Goal: Check status: Check status

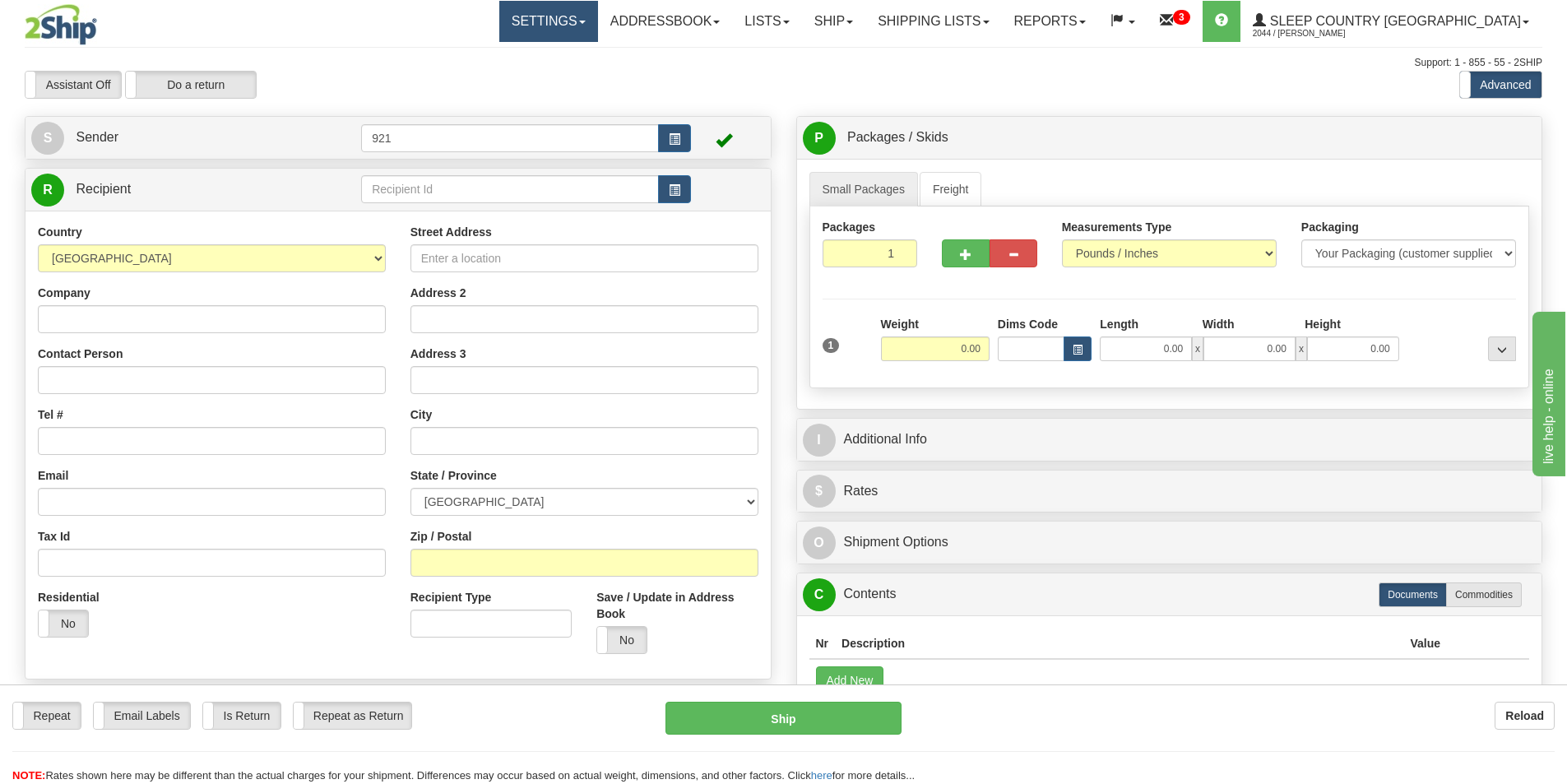
drag, startPoint x: 487, startPoint y: 28, endPoint x: 571, endPoint y: 28, distance: 84.0
click at [487, 28] on div "Settings Shipping Preferences Fields Preferences New Addressbook Recipients" at bounding box center [916, 21] width 1251 height 41
click at [991, 26] on link "Shipping lists" at bounding box center [932, 21] width 135 height 41
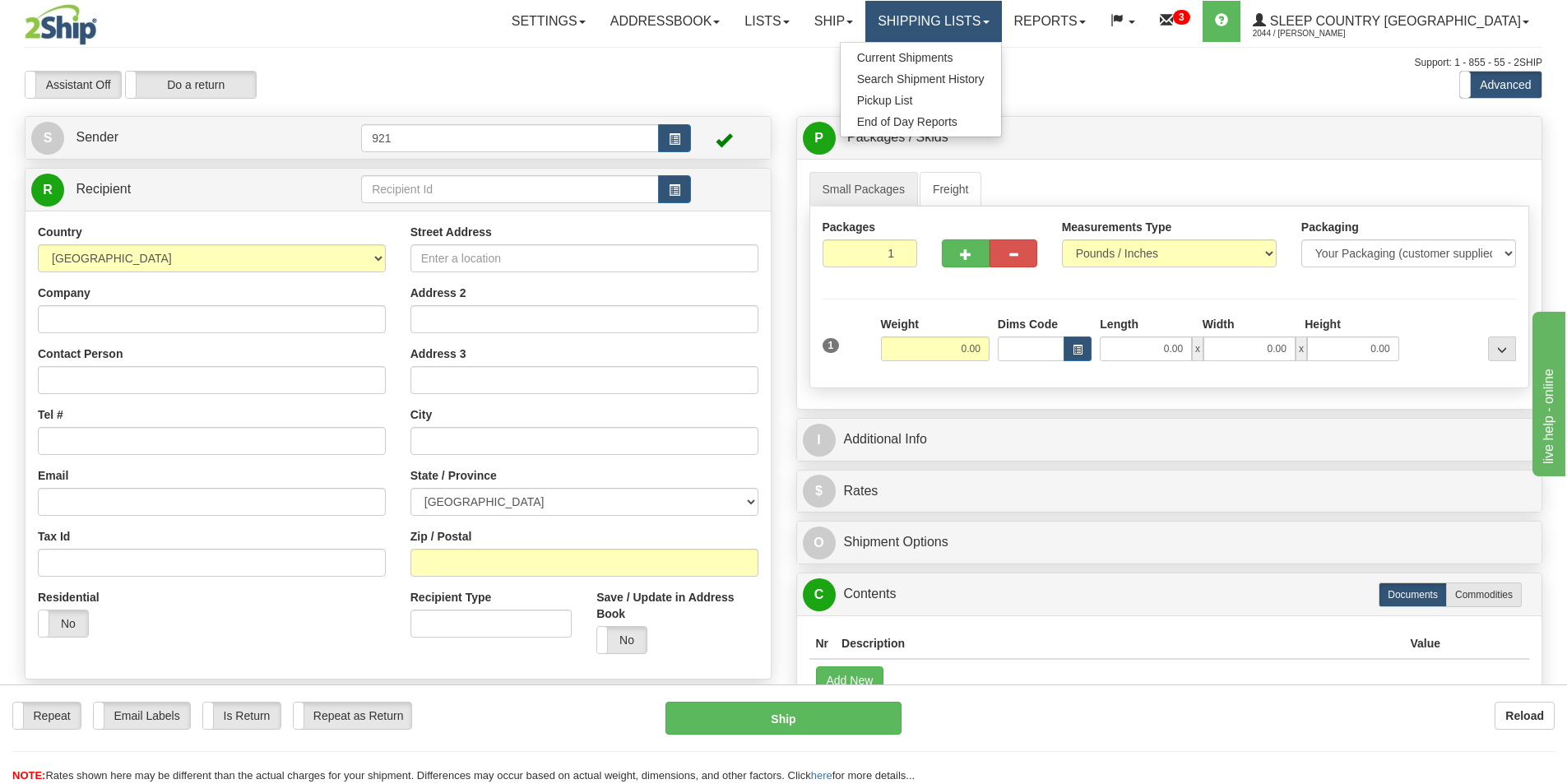
click at [999, 7] on link "Shipping lists" at bounding box center [932, 21] width 135 height 41
click at [1001, 26] on link "Shipping lists" at bounding box center [932, 21] width 135 height 41
click at [985, 78] on span "Search Shipment History" at bounding box center [922, 79] width 128 height 13
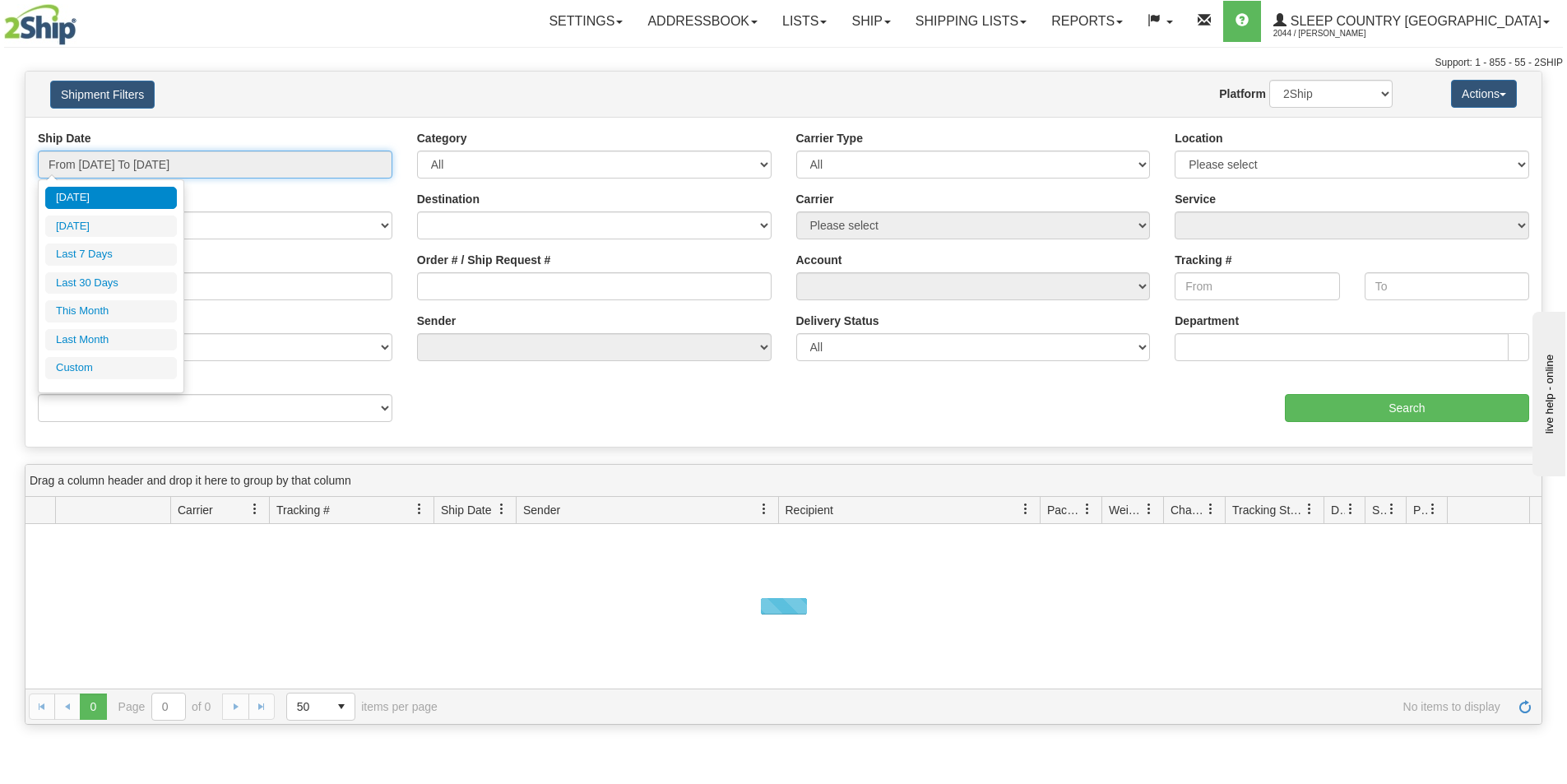
click at [315, 165] on input "From 09/14/2025 To 09/15/2025" at bounding box center [215, 164] width 354 height 28
click at [140, 285] on li "Last 30 Days" at bounding box center [111, 283] width 131 height 22
type input "From 08/17/2025 To 09/15/2025"
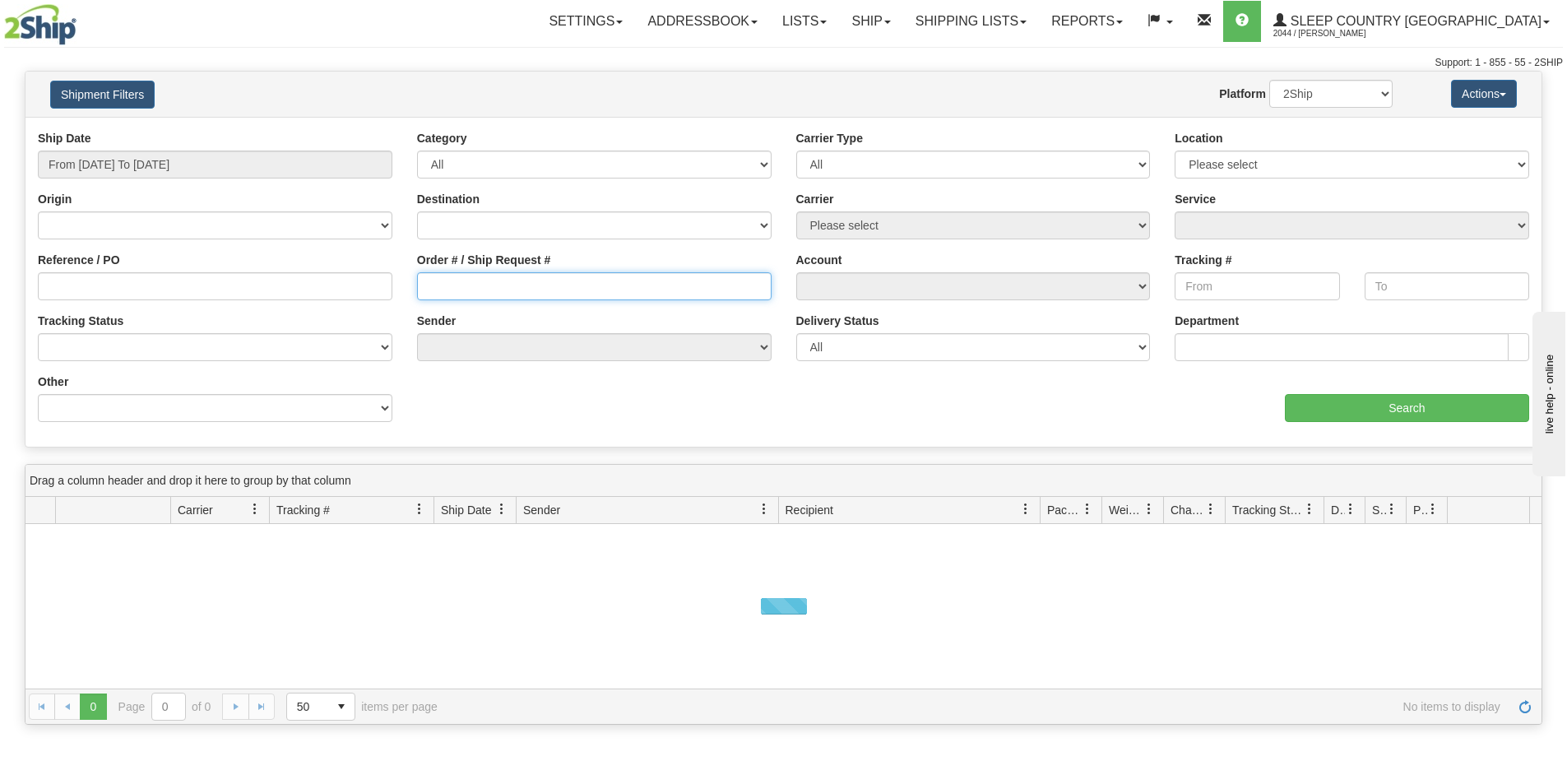
click at [502, 278] on input "Order # / Ship Request #" at bounding box center [594, 286] width 354 height 28
paste input "9000I082985"
type input "9000I082985"
click at [1314, 425] on div "Ship Date From 08/17/2025 To 09/15/2025 Category All Inbound Outbound Carrier T…" at bounding box center [784, 282] width 1517 height 305
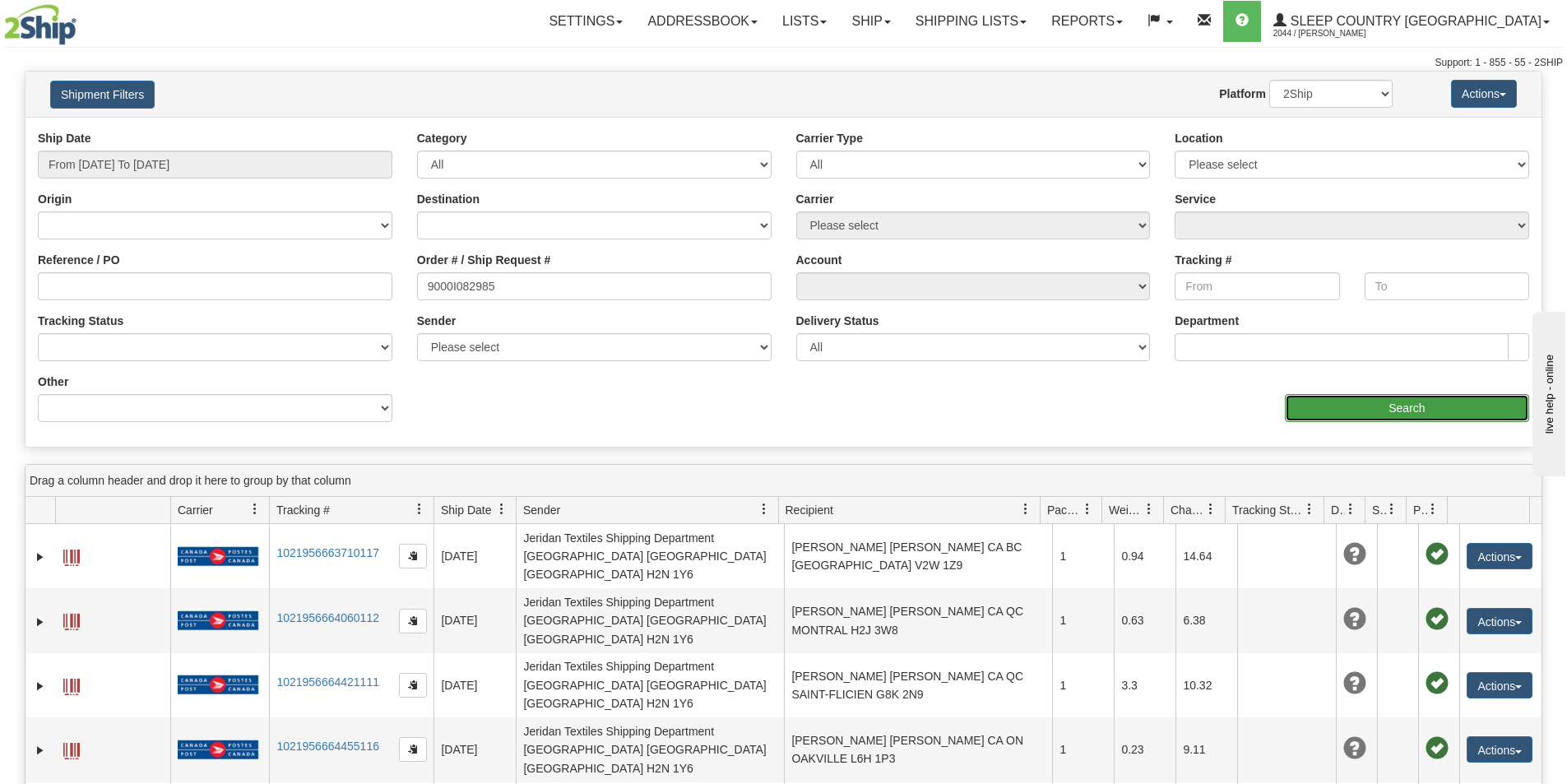
click at [1316, 413] on input "Search" at bounding box center [1407, 407] width 244 height 28
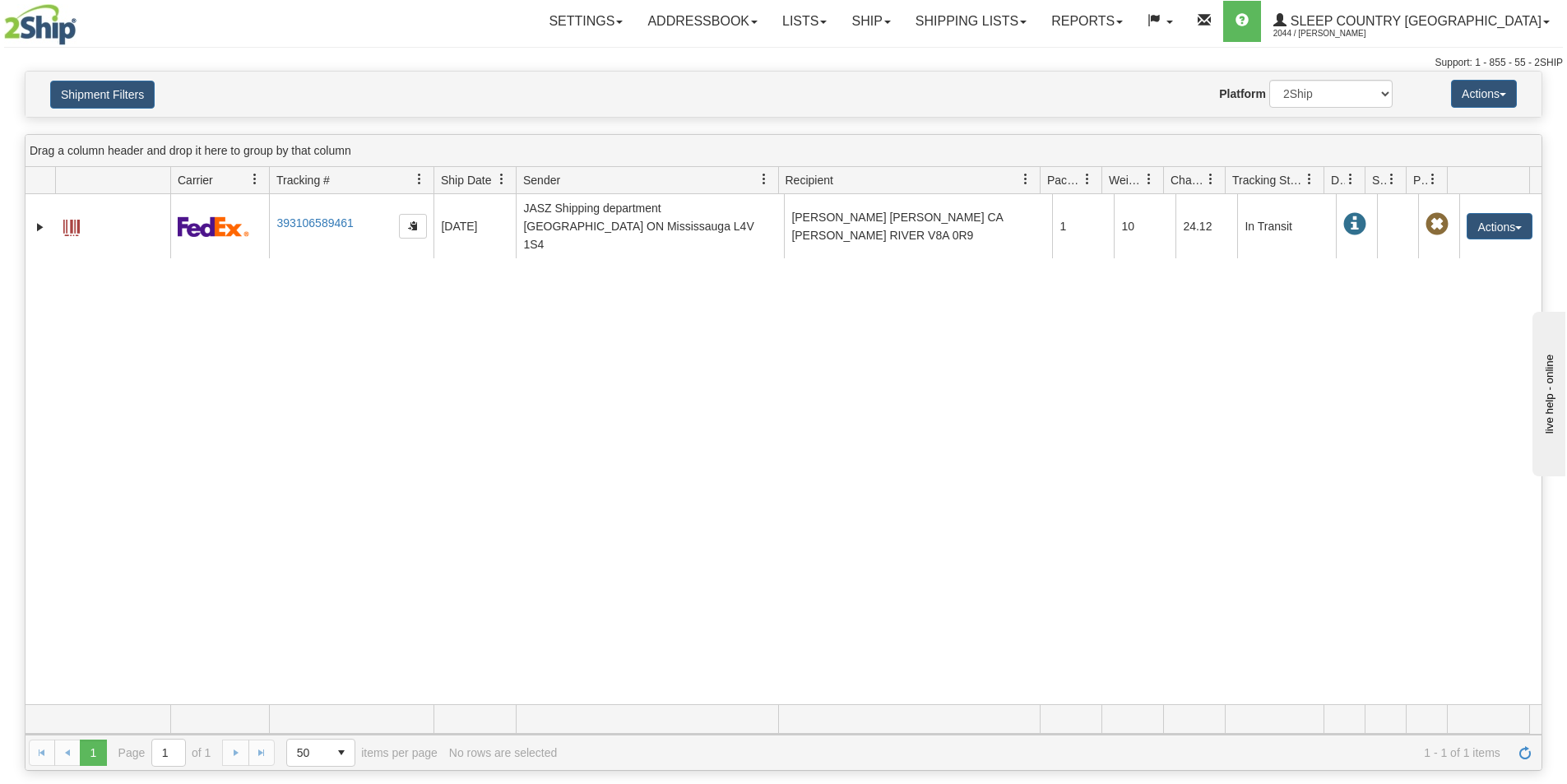
click at [189, 347] on div "31603625 2044 393106589461 09/11/2025 09/11/2025 12:06:51 PM JASZ Shipping depa…" at bounding box center [784, 449] width 1517 height 510
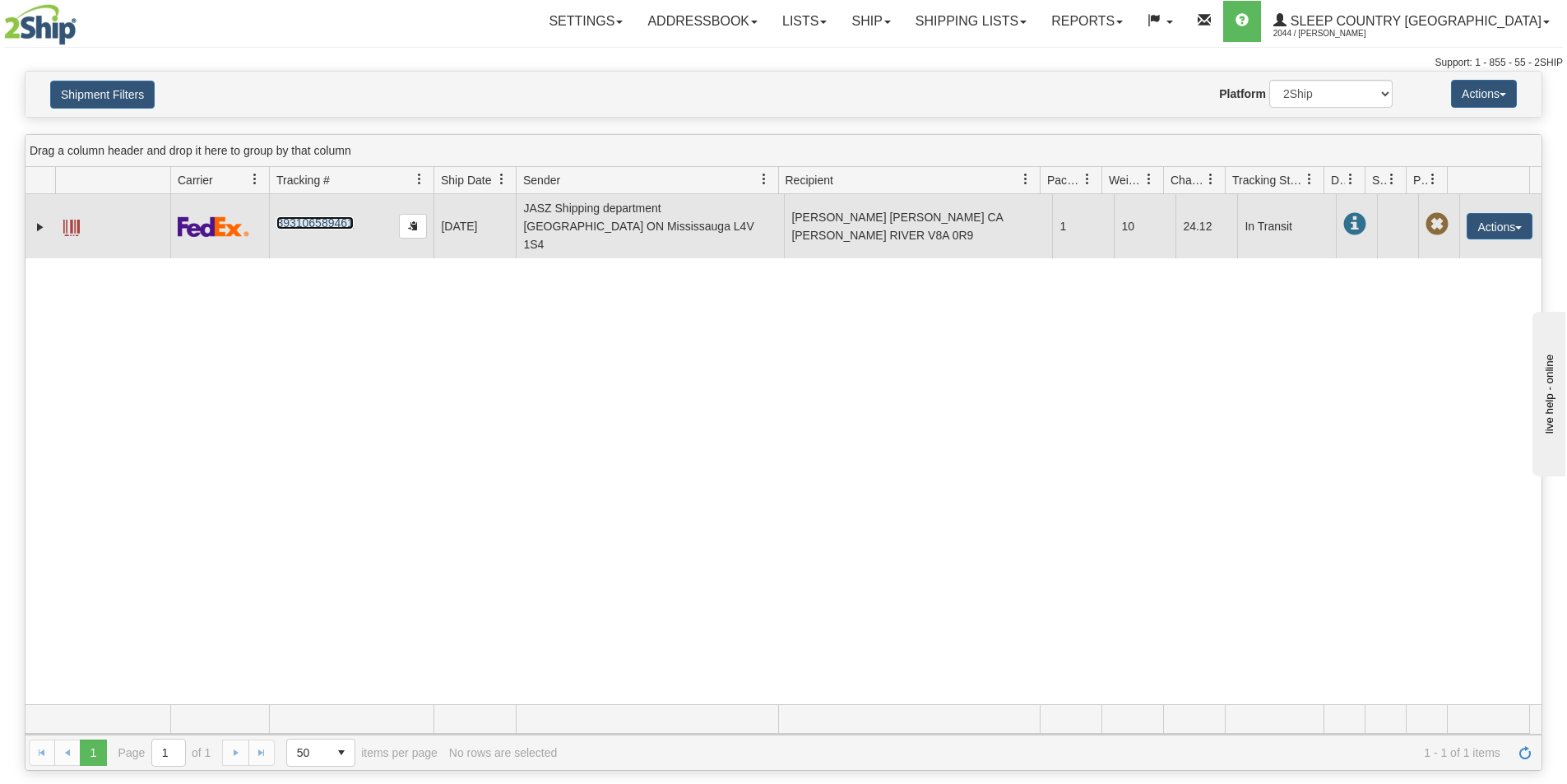
click at [311, 217] on link "393106589461" at bounding box center [314, 223] width 77 height 13
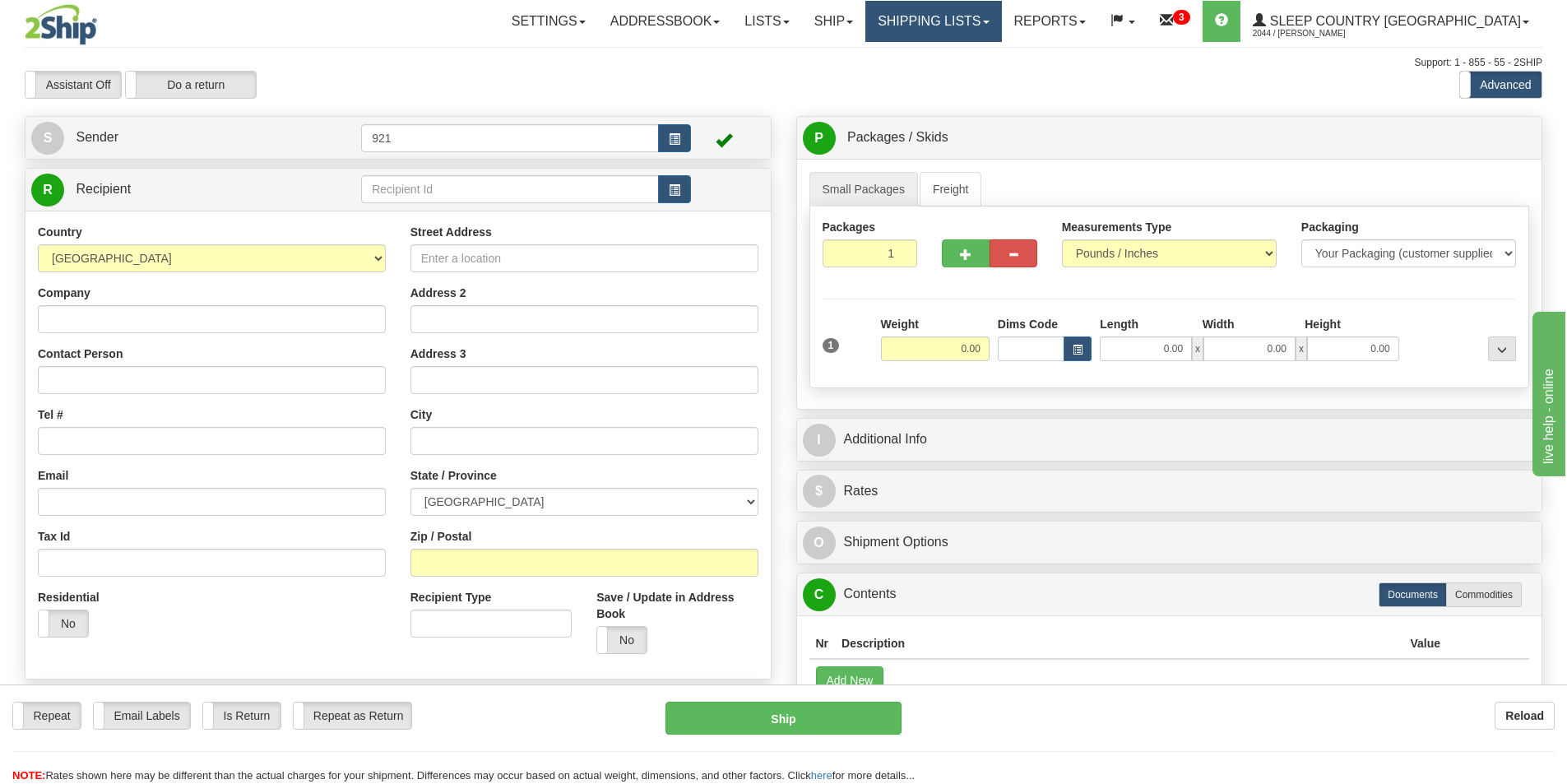
click at [1001, 25] on link "Shipping lists" at bounding box center [932, 21] width 135 height 41
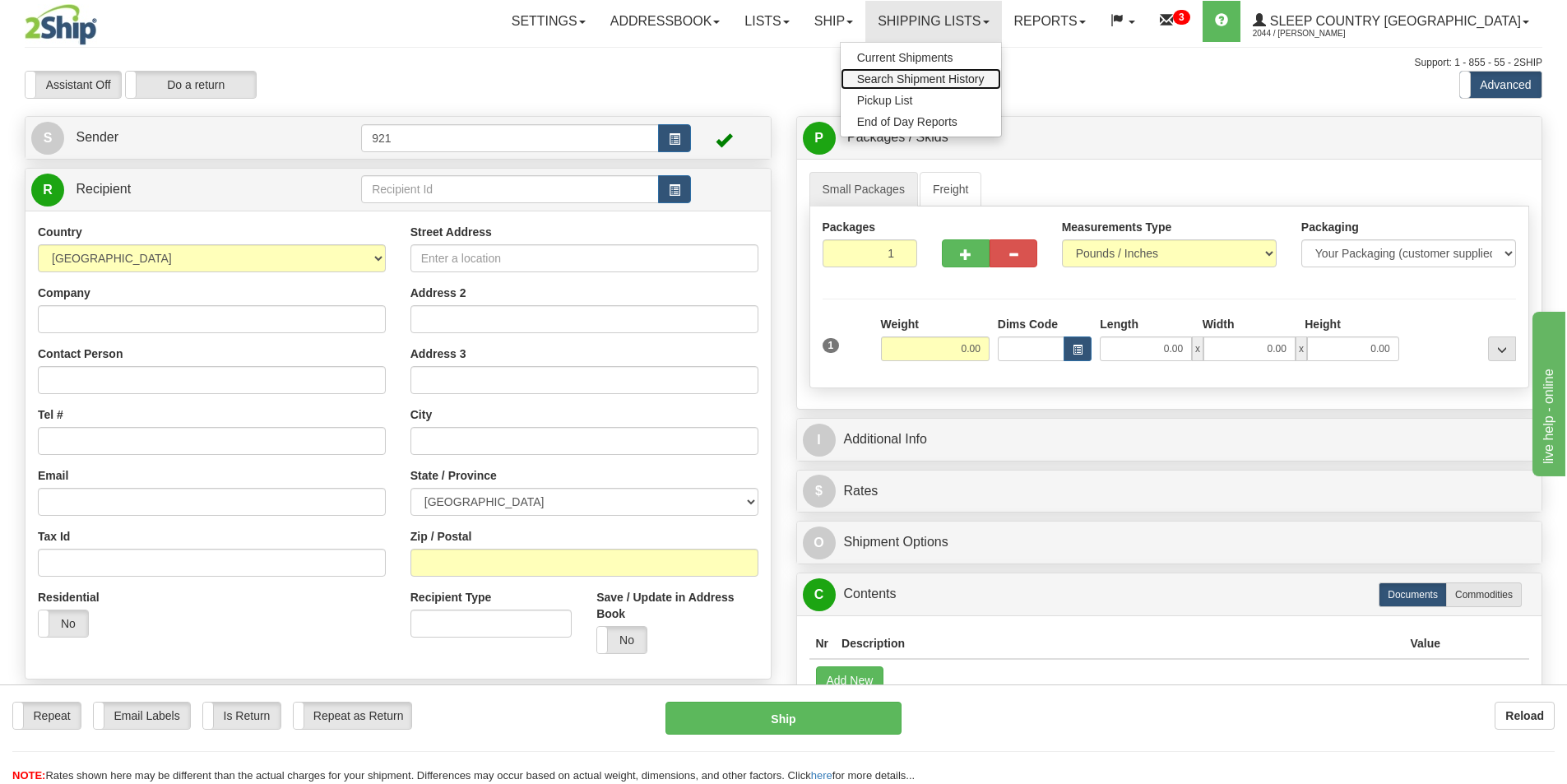
click at [985, 78] on span "Search Shipment History" at bounding box center [922, 79] width 128 height 13
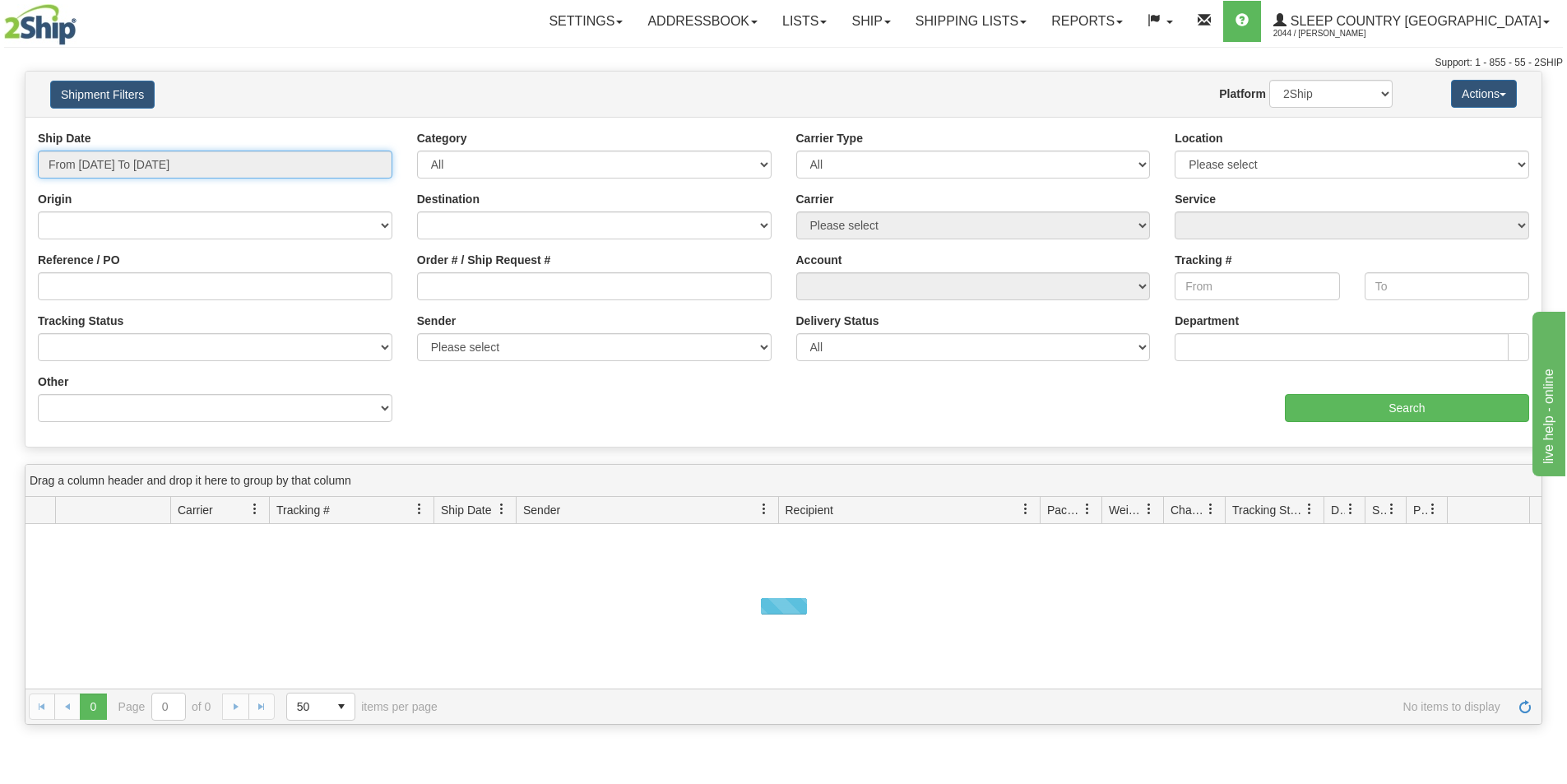
click at [170, 162] on input "From 09/14/2025 To 09/15/2025" at bounding box center [215, 164] width 354 height 28
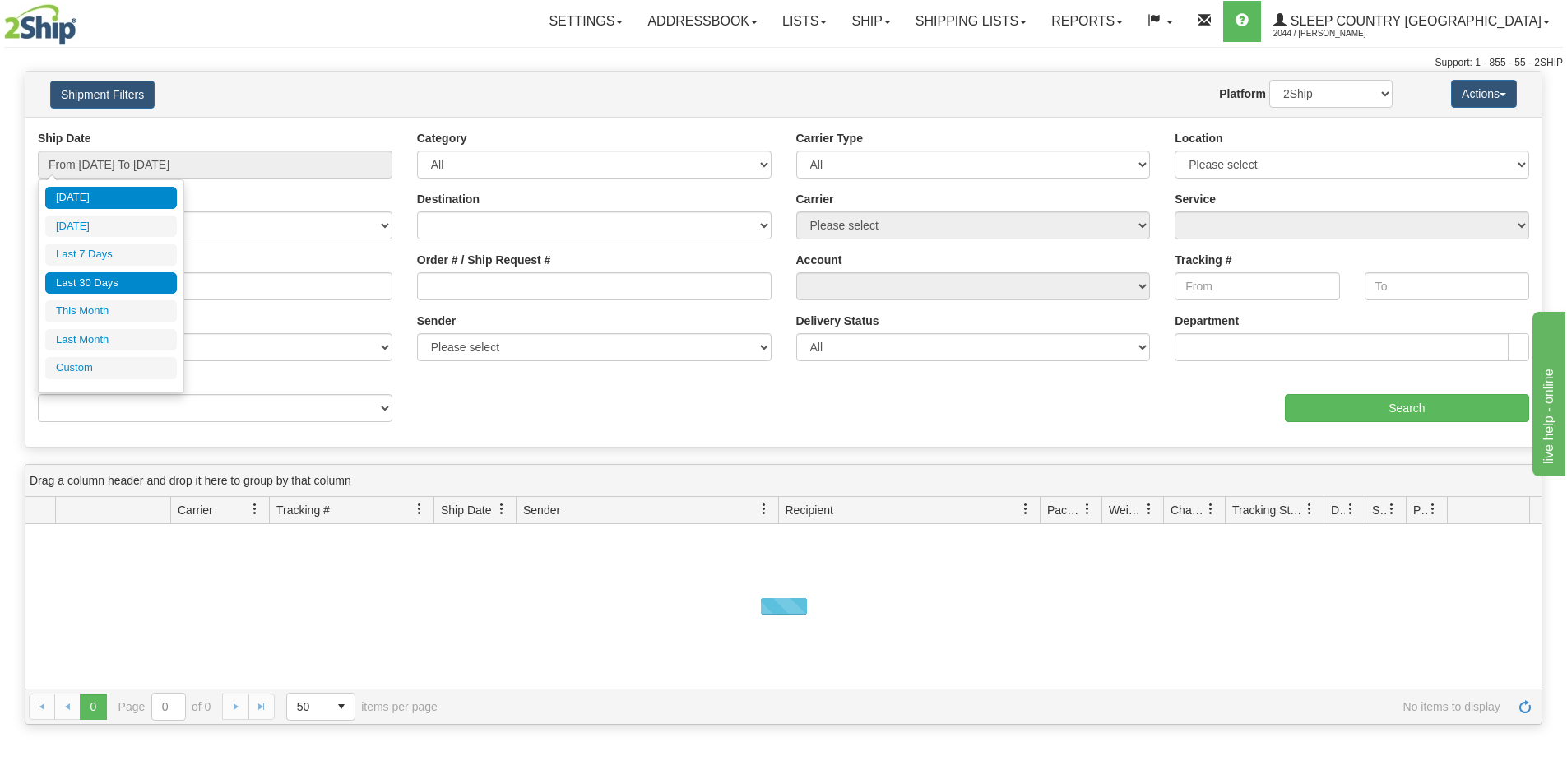
click at [142, 282] on li "Last 30 Days" at bounding box center [111, 283] width 131 height 22
type input "From 08/17/2025 To 09/15/2025"
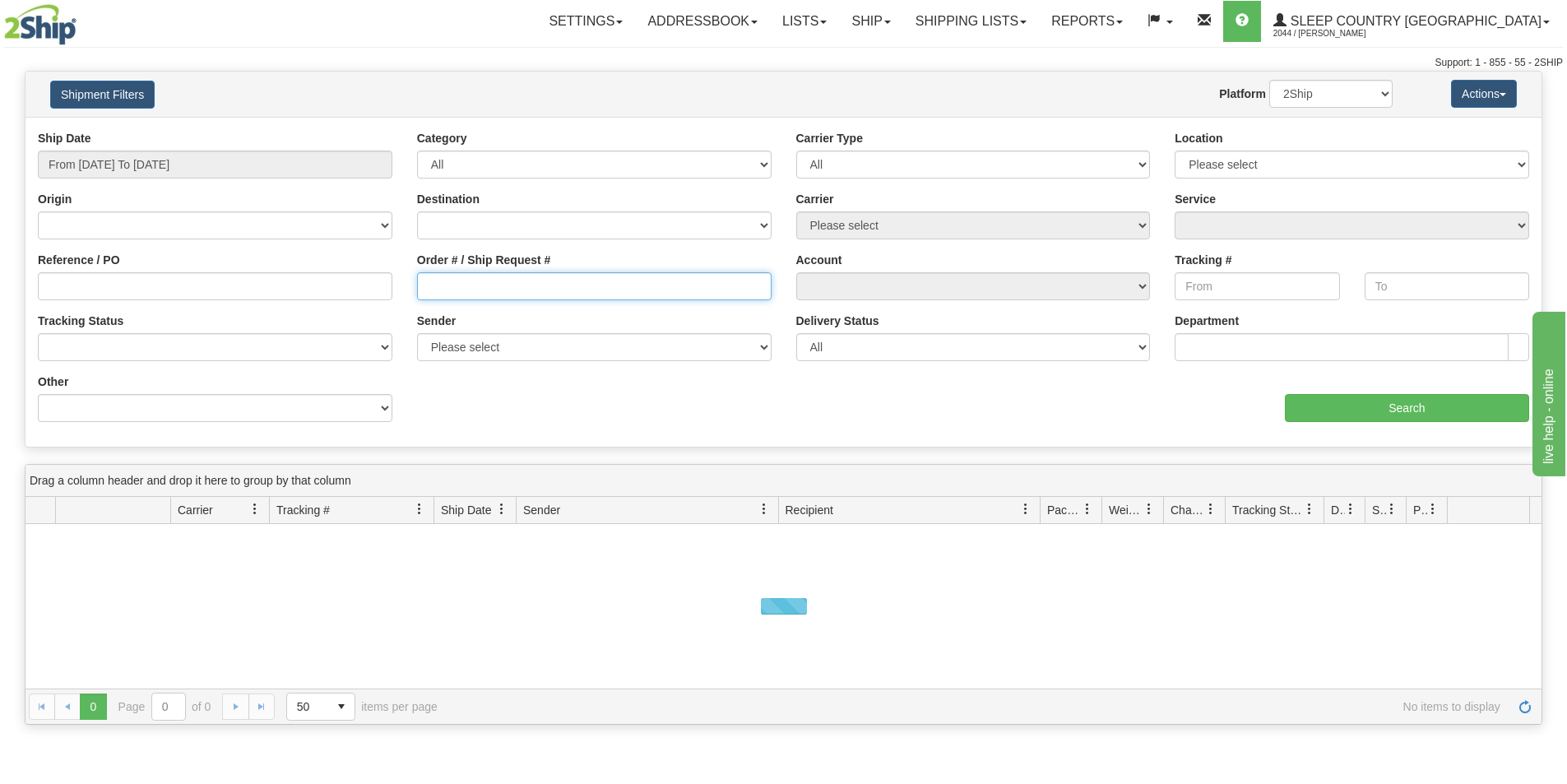
click at [482, 283] on input "Order # / Ship Request #" at bounding box center [594, 286] width 354 height 28
paste input "6049106027"
type input "6049106027"
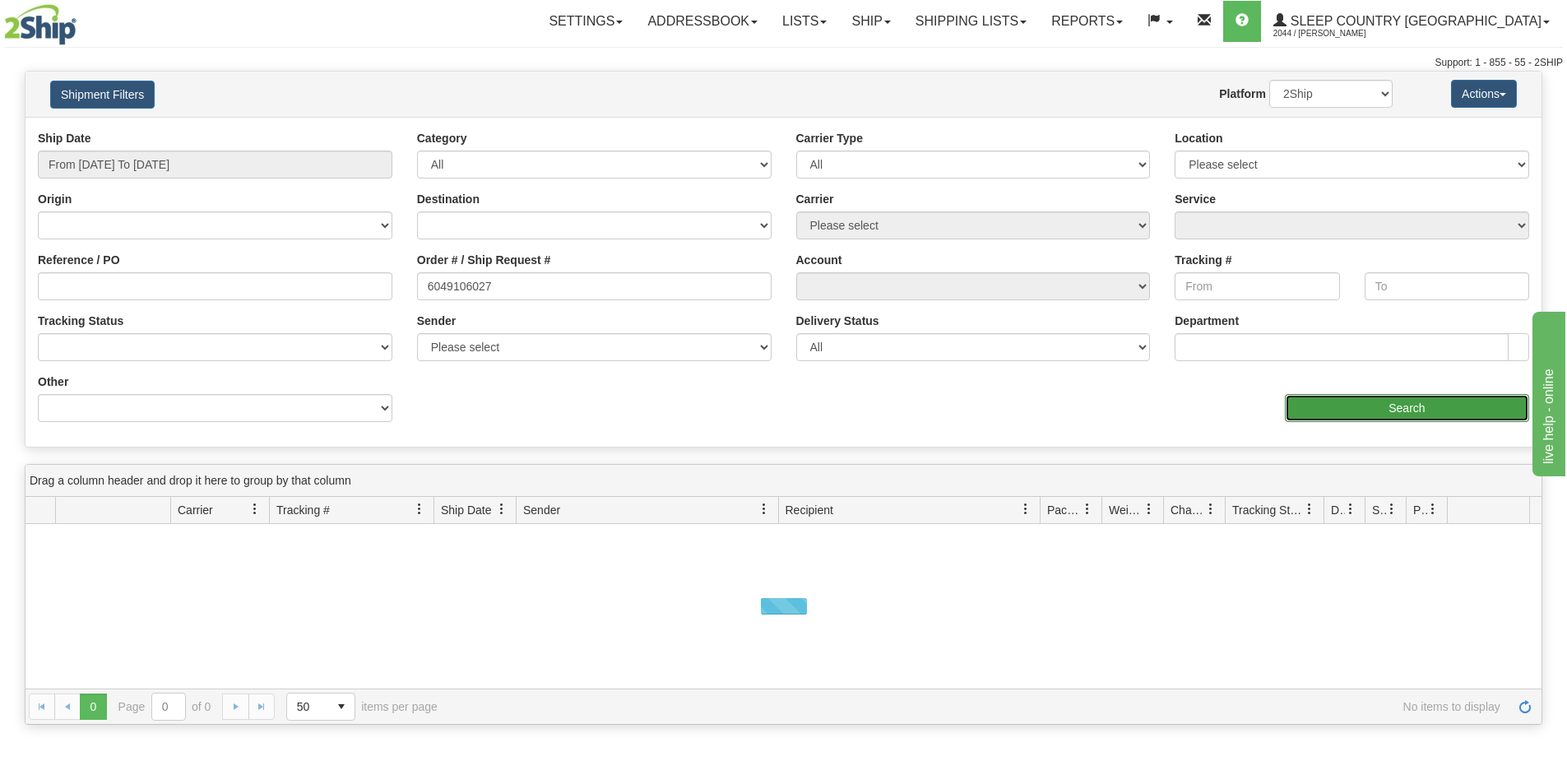
click at [1324, 405] on input "Search" at bounding box center [1407, 407] width 244 height 28
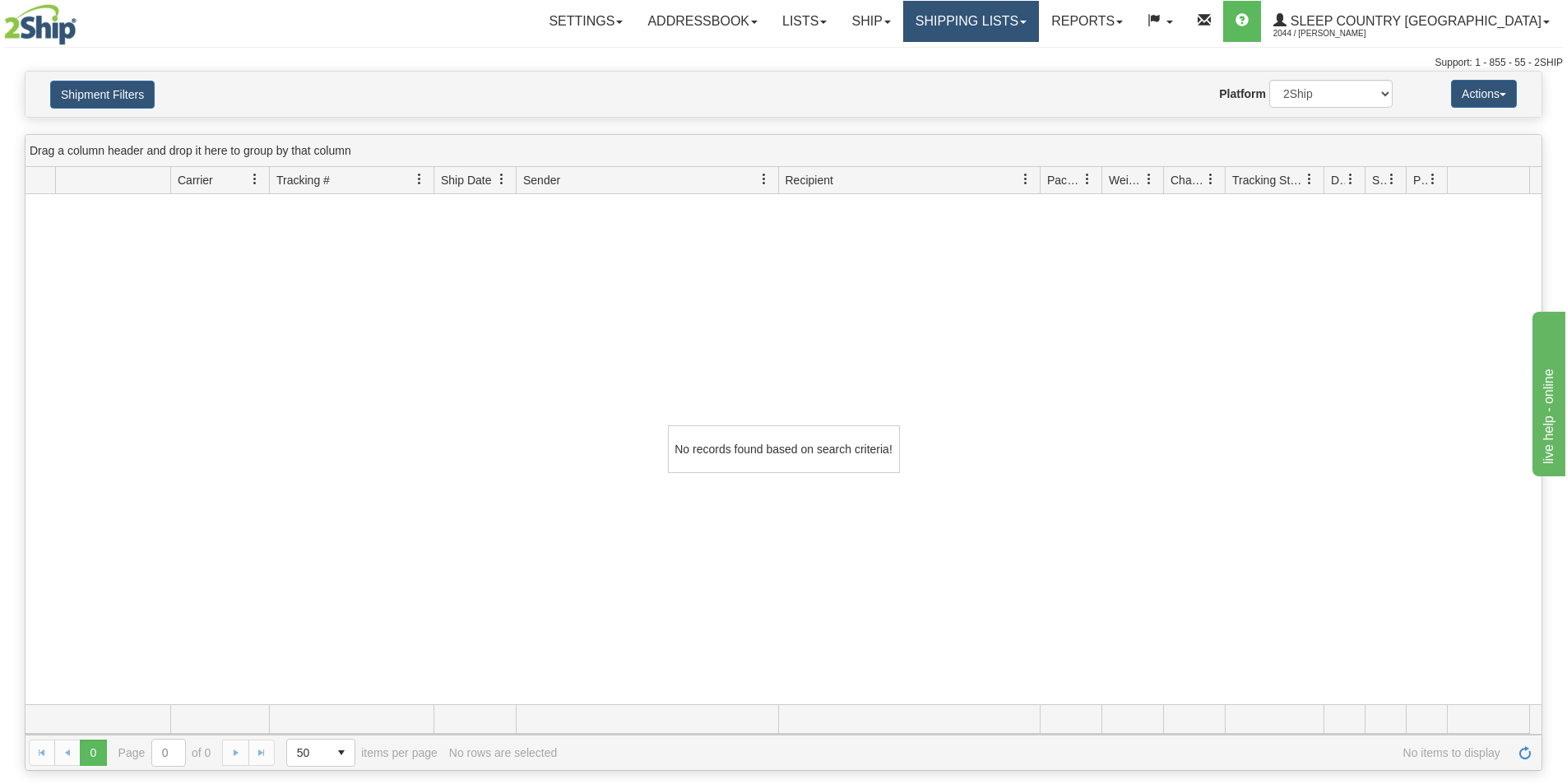
drag, startPoint x: 1049, startPoint y: 19, endPoint x: 1051, endPoint y: 48, distance: 29.1
click at [1039, 19] on link "Shipping lists" at bounding box center [970, 21] width 135 height 41
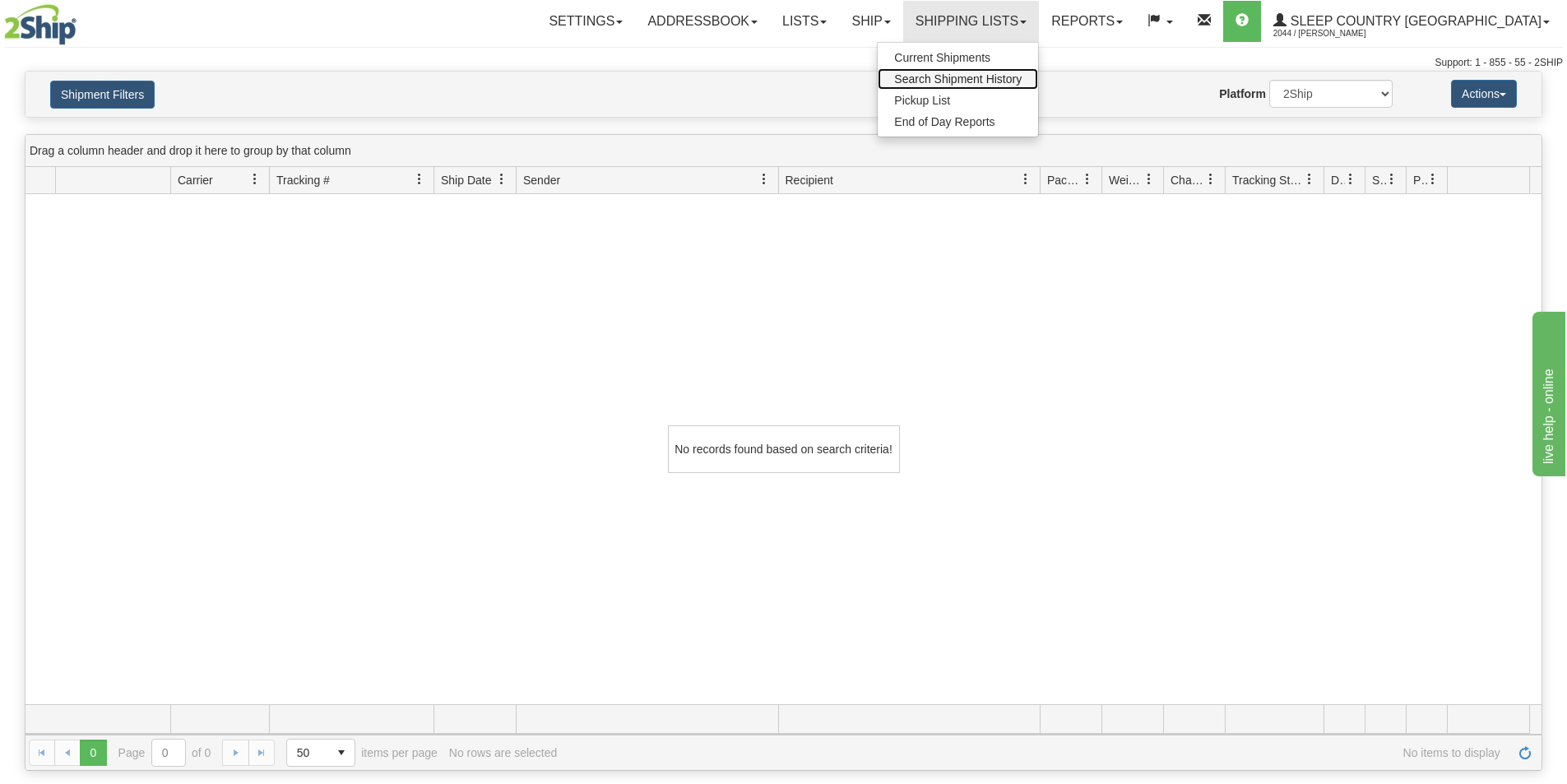
click at [1022, 77] on span "Search Shipment History" at bounding box center [959, 79] width 128 height 13
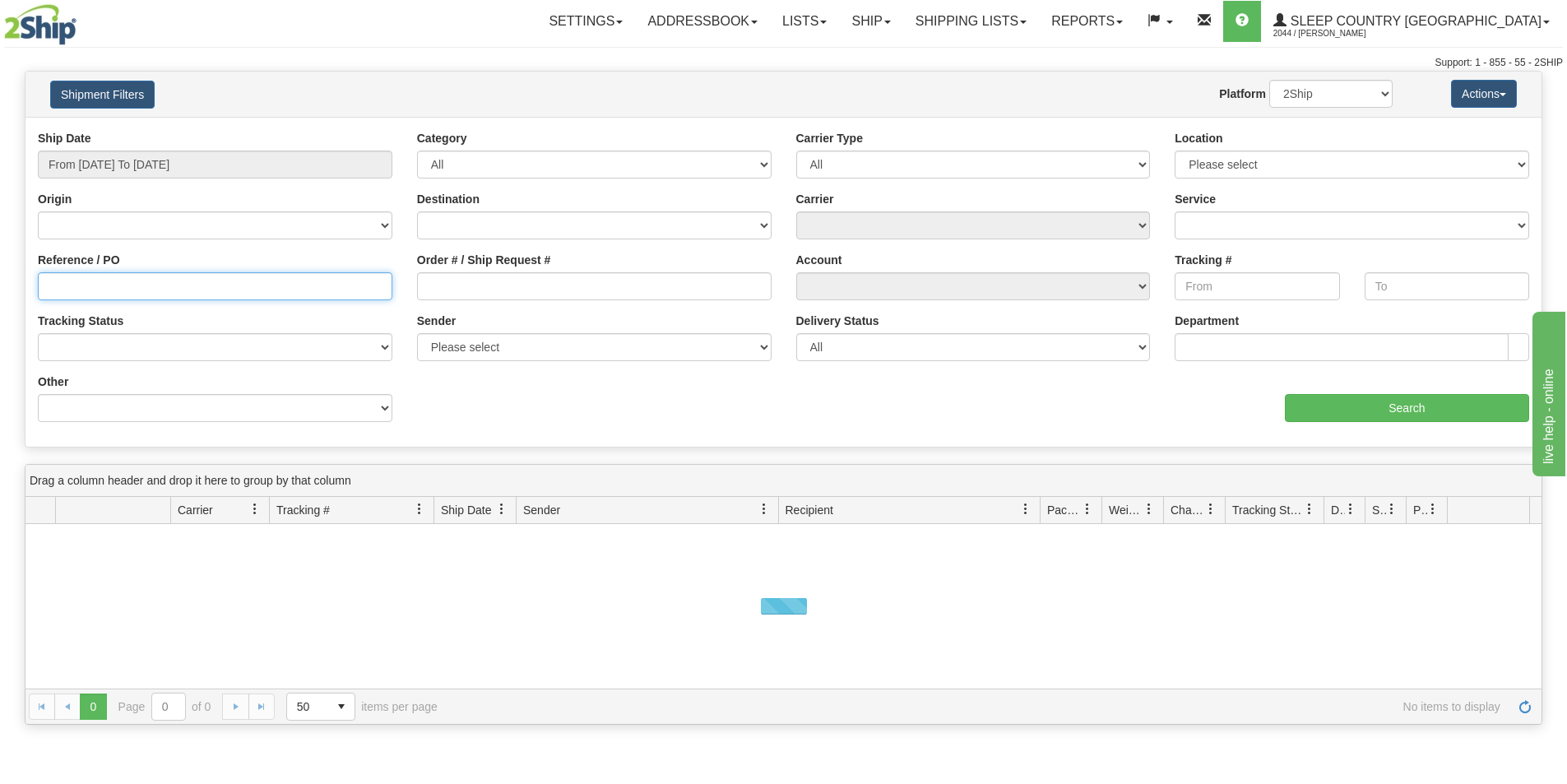
drag, startPoint x: 316, startPoint y: 281, endPoint x: 446, endPoint y: 291, distance: 130.4
click at [317, 281] on input "Reference / PO" at bounding box center [215, 286] width 354 height 28
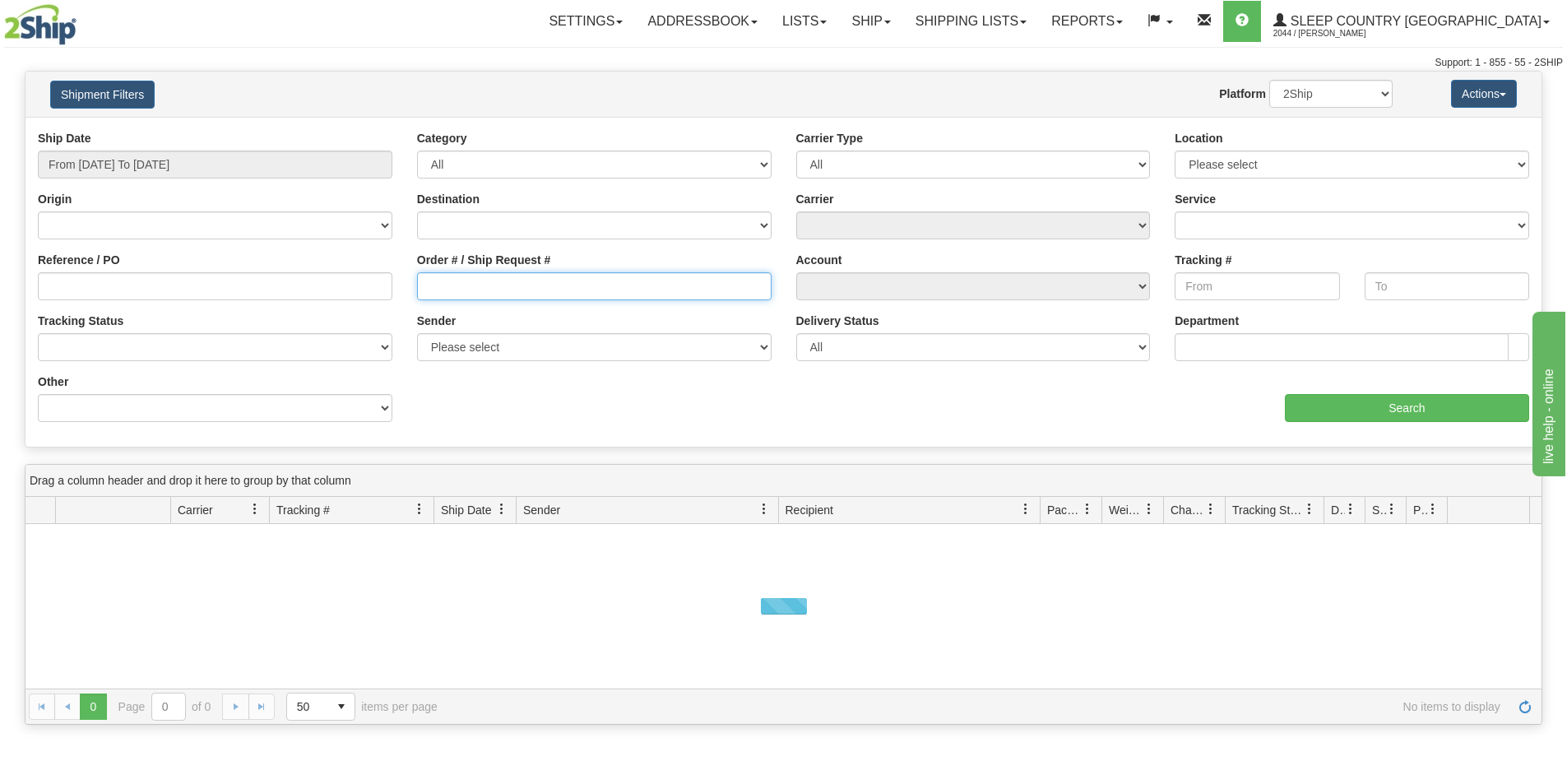
click at [446, 291] on input "Order # / Ship Request #" at bounding box center [594, 286] width 354 height 28
paste input "9000I078035"
type input "9000I078035"
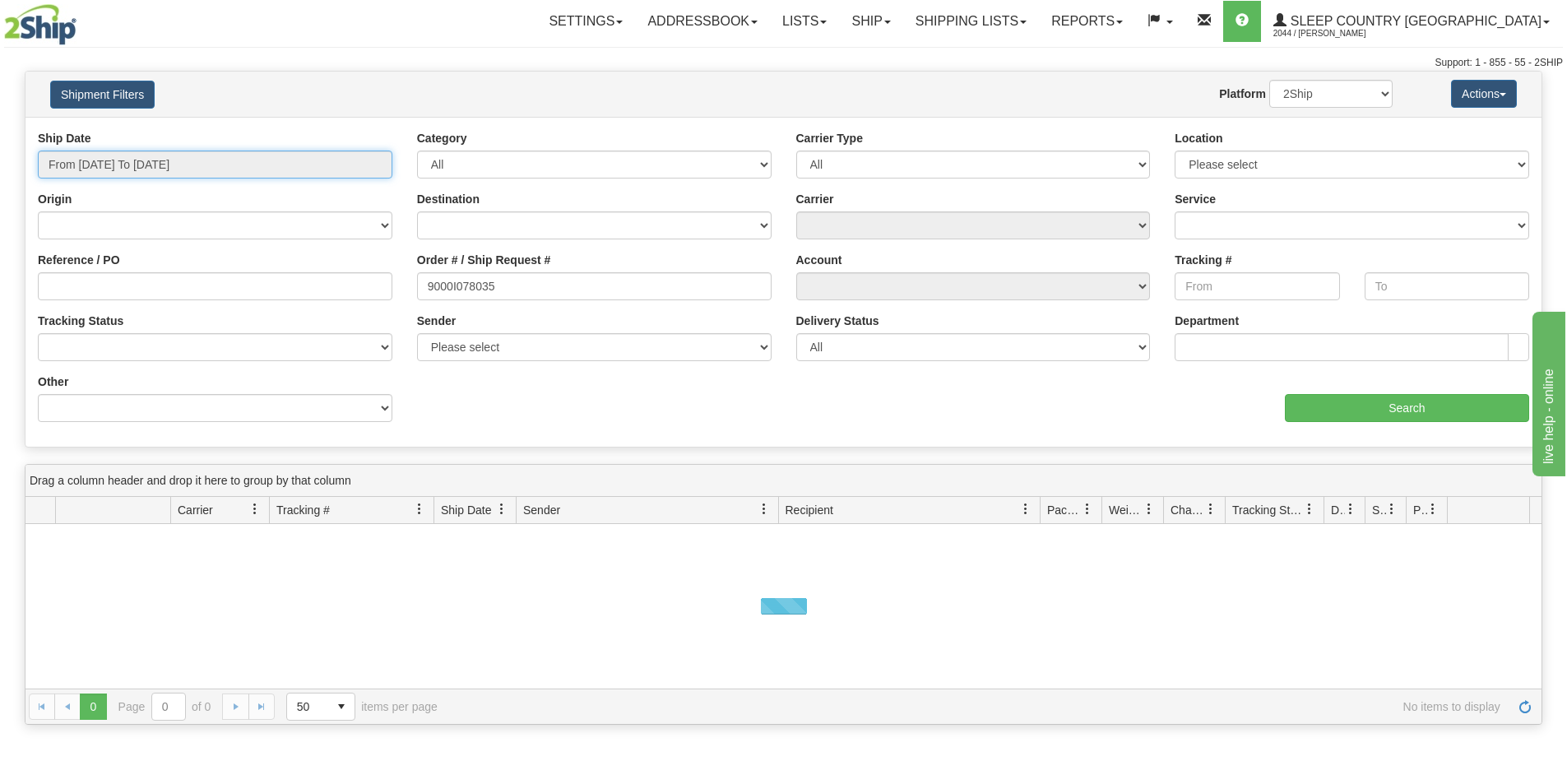
click at [151, 162] on input "From [DATE] To [DATE]" at bounding box center [215, 164] width 354 height 28
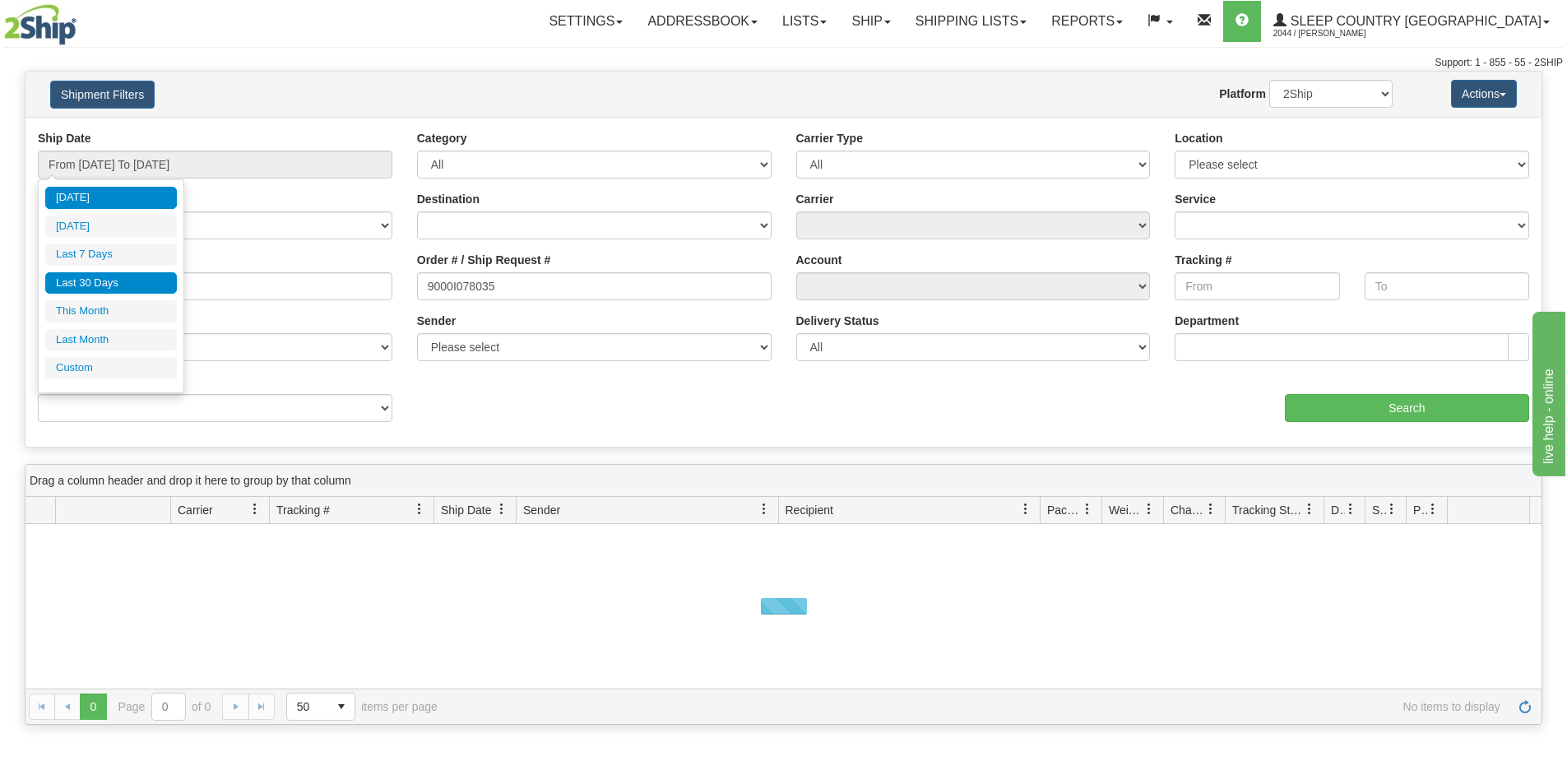
click at [141, 281] on li "Last 30 Days" at bounding box center [111, 283] width 131 height 22
type input "From [DATE] To [DATE]"
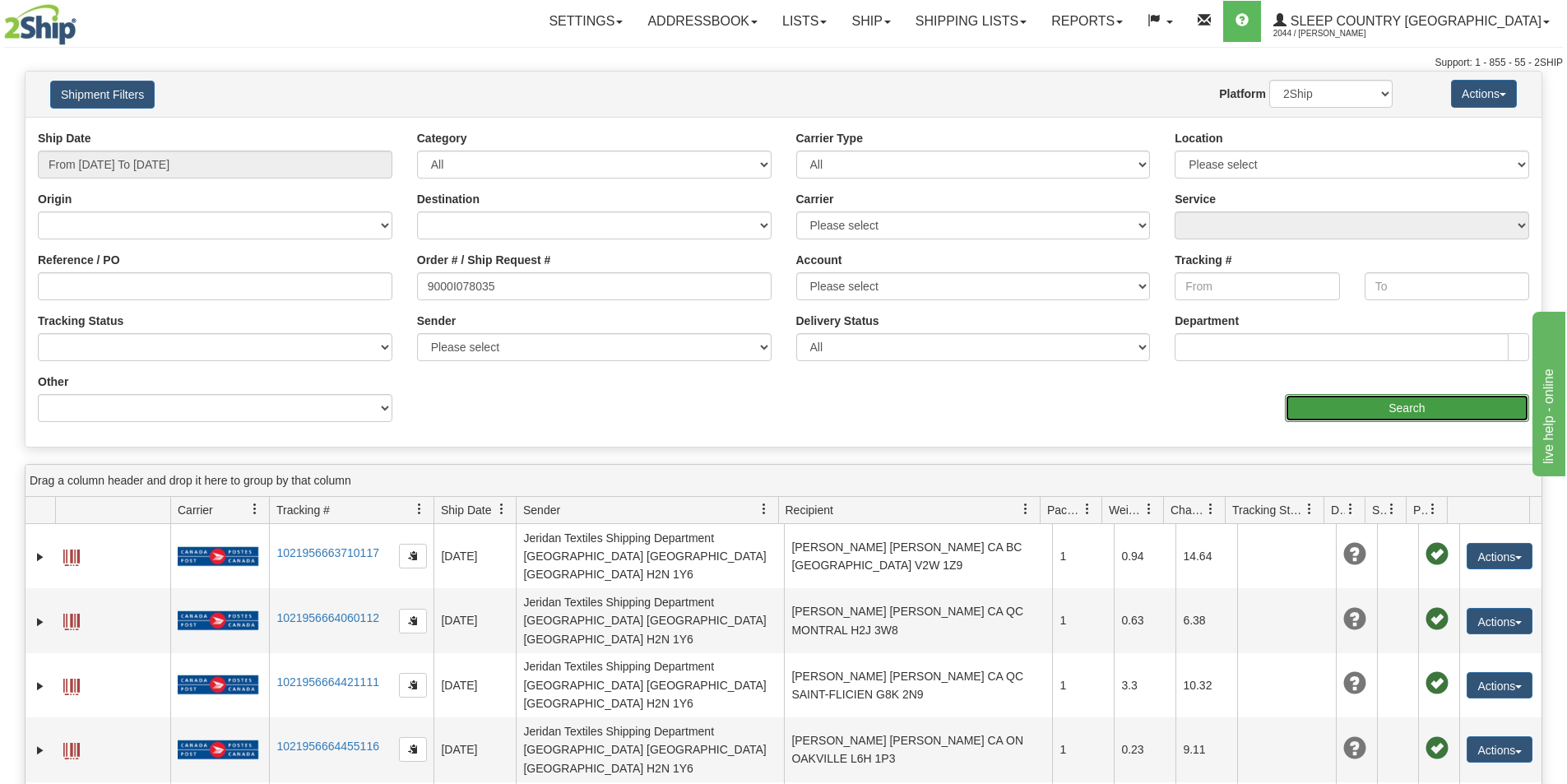
click at [1358, 409] on input "Search" at bounding box center [1407, 407] width 244 height 28
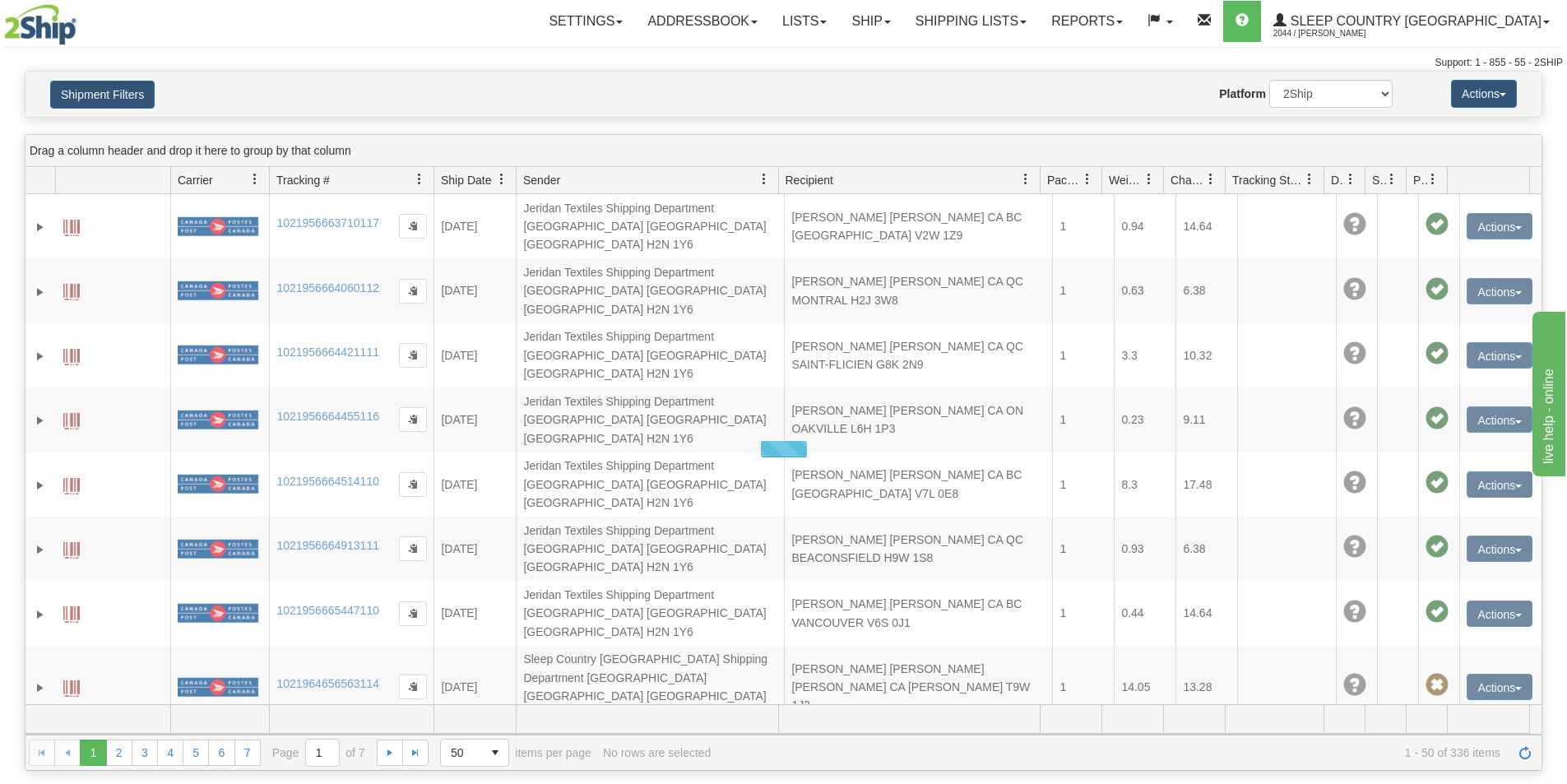
click at [1042, 56] on div "Support: 1 - 855 - 55 - 2SHIP" at bounding box center [784, 62] width 1559 height 14
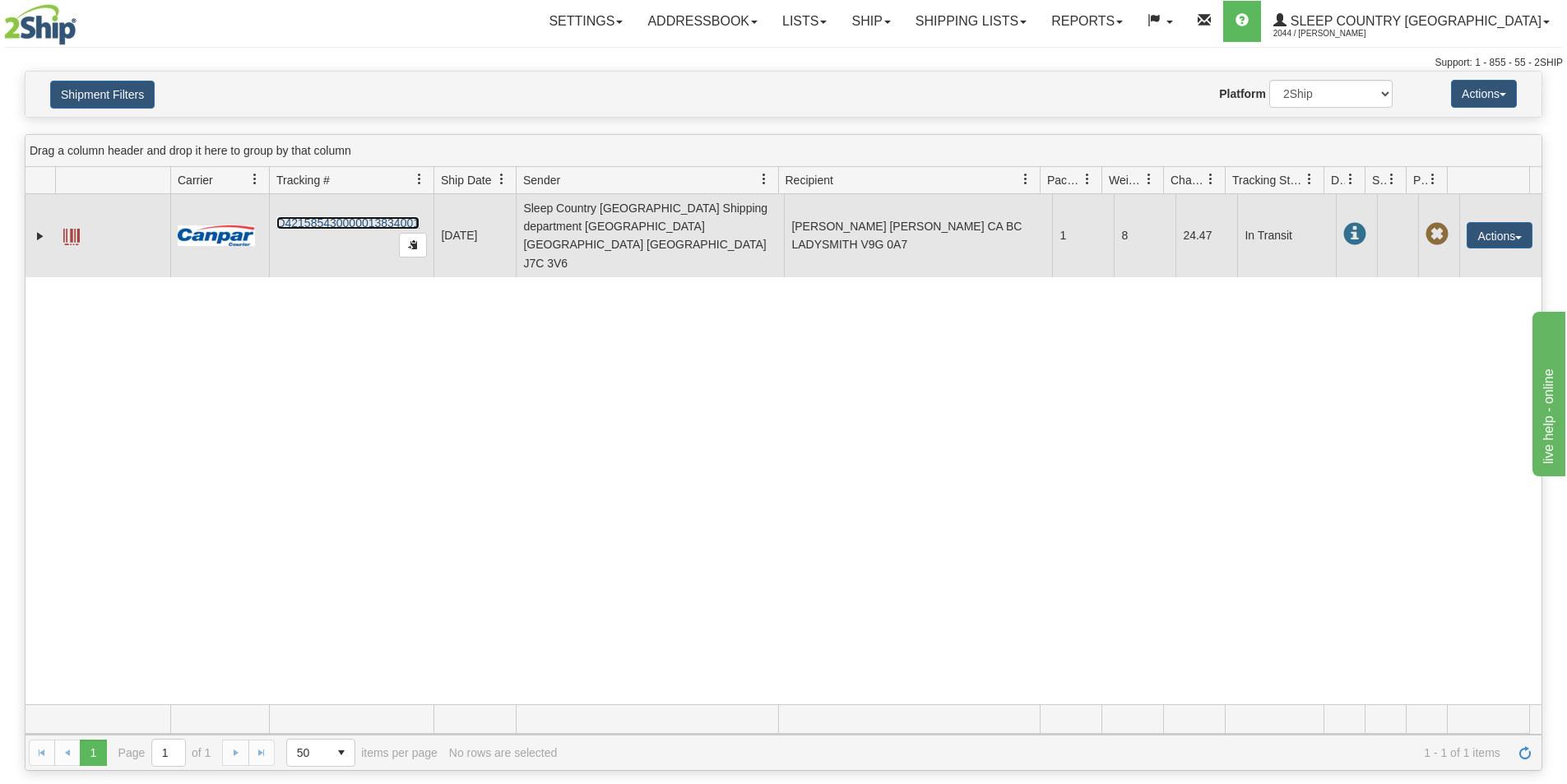
click at [312, 216] on link "D421585430000013834001" at bounding box center [348, 223] width 143 height 13
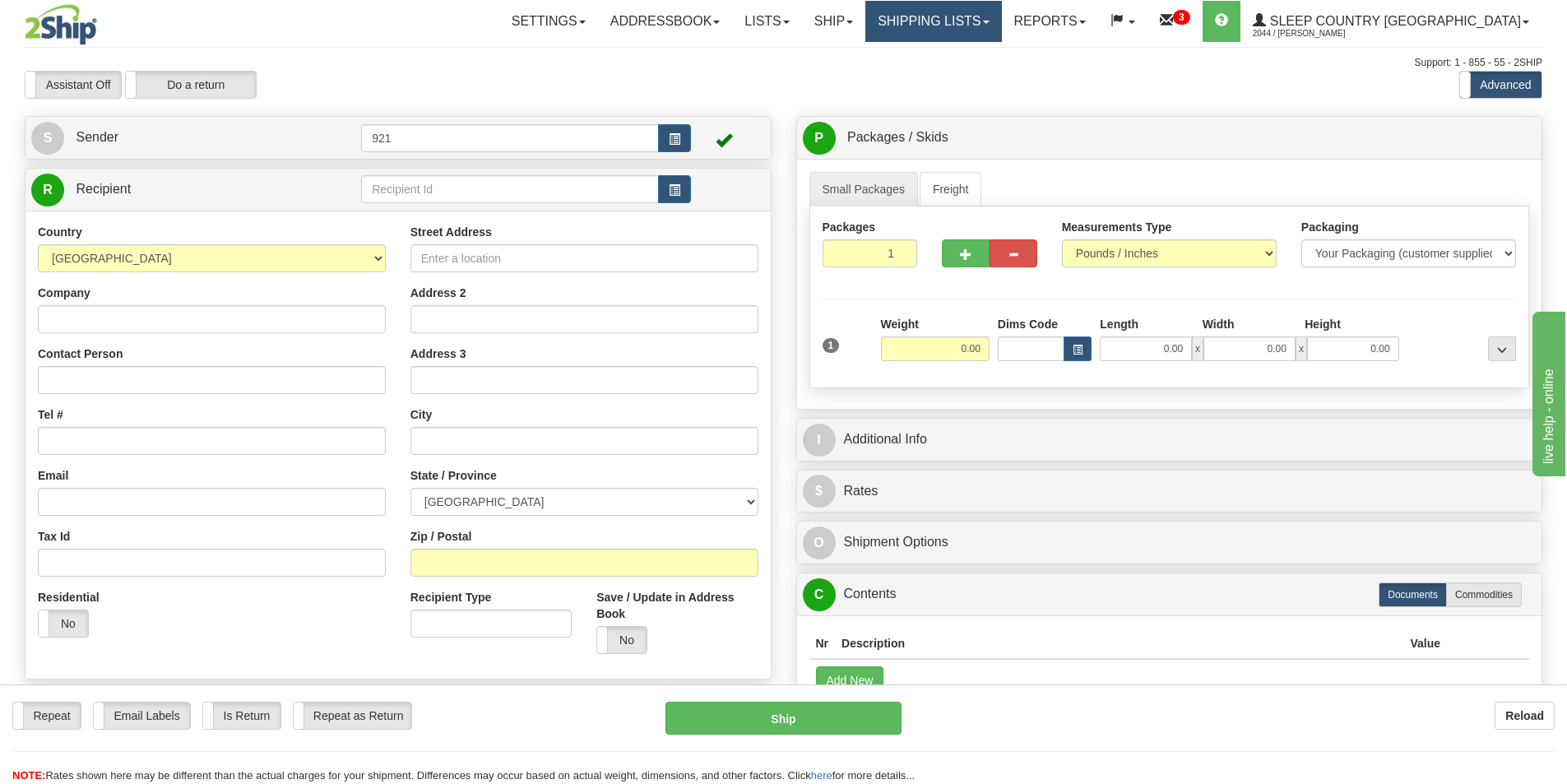
click at [1001, 18] on link "Shipping lists" at bounding box center [932, 21] width 135 height 41
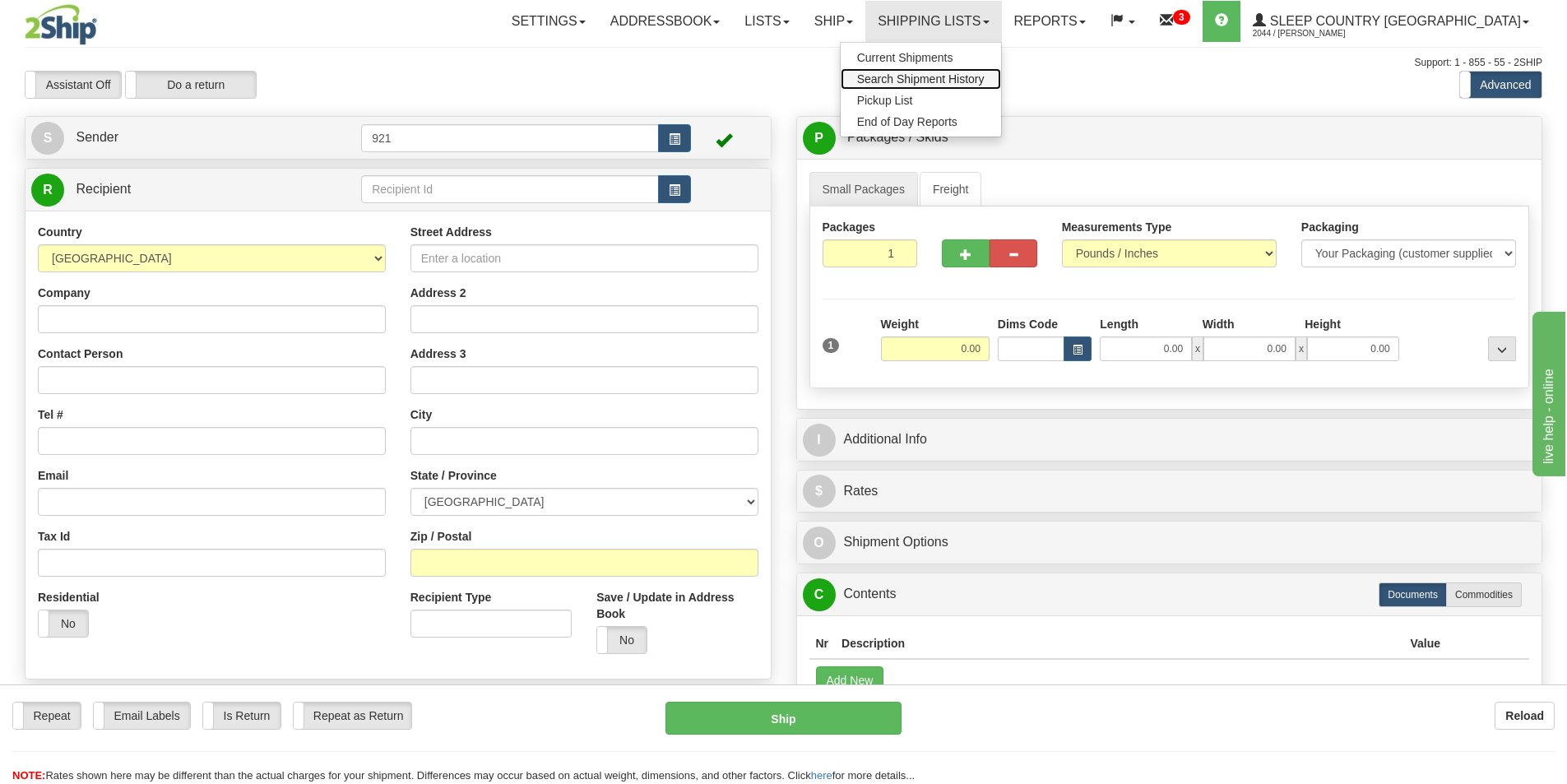
click at [985, 77] on span "Search Shipment History" at bounding box center [922, 79] width 128 height 13
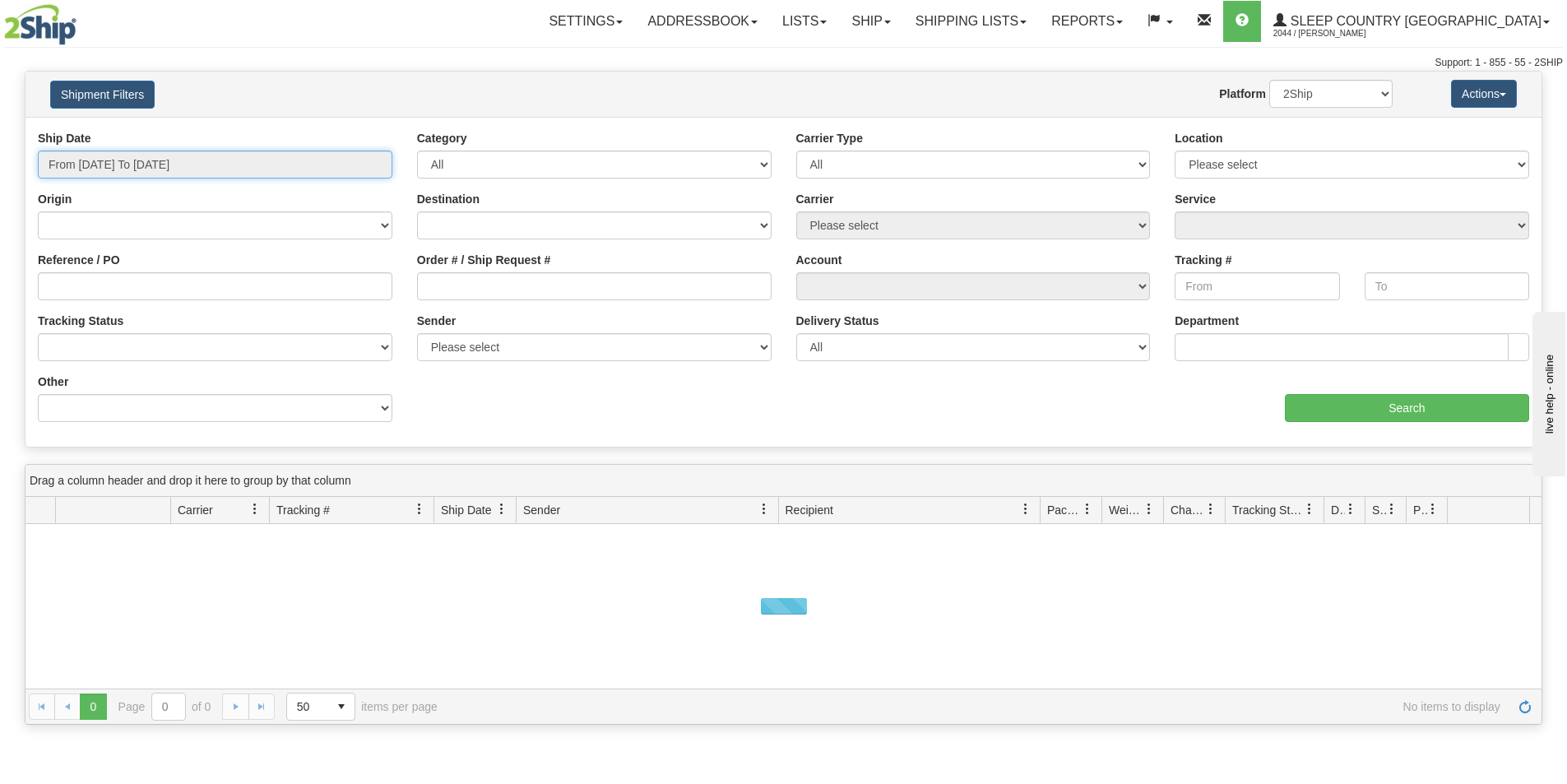
click at [178, 164] on input "From [DATE] To [DATE]" at bounding box center [215, 164] width 354 height 28
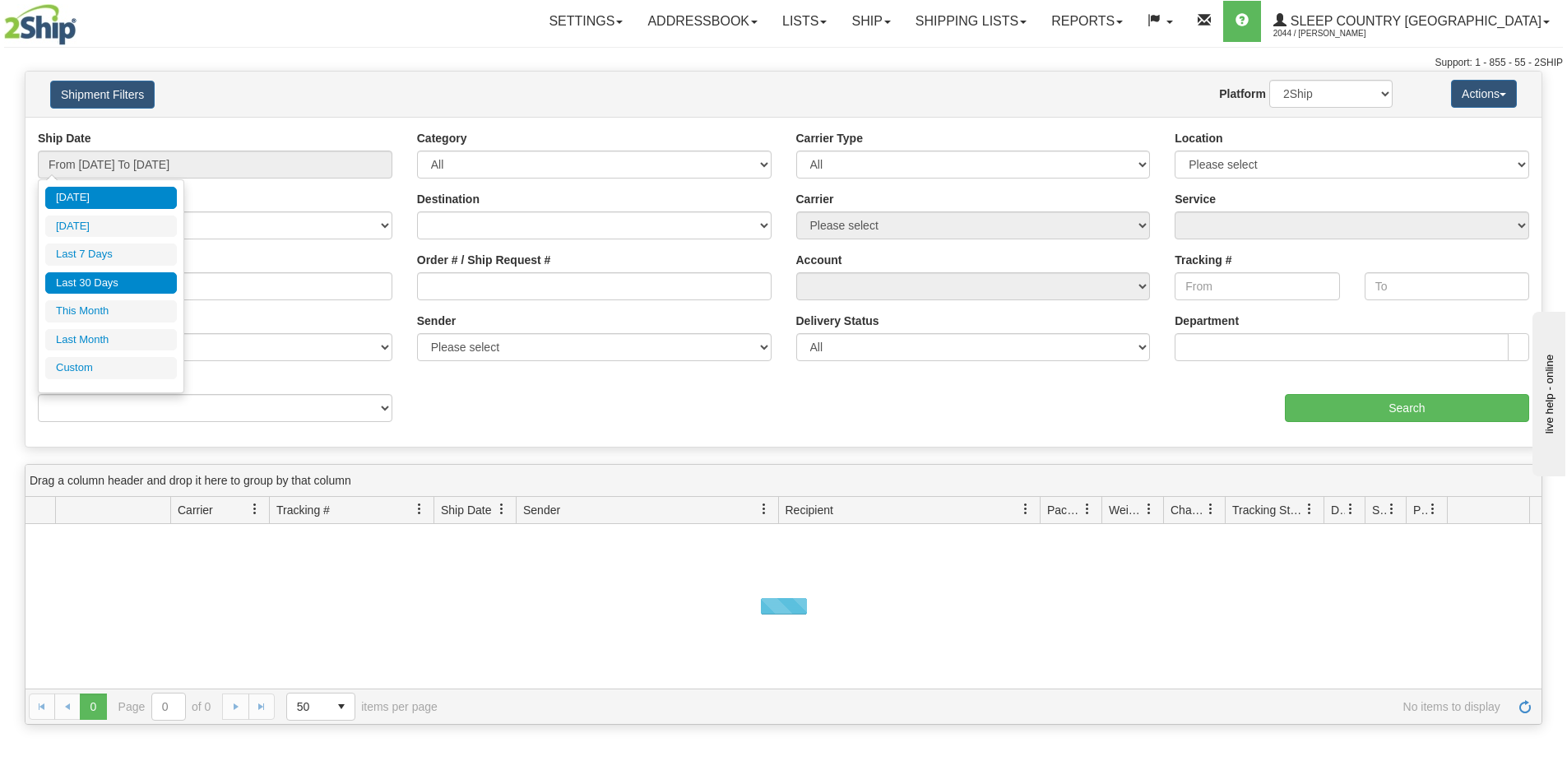
click at [109, 282] on li "Last 30 Days" at bounding box center [111, 283] width 131 height 22
type input "From [DATE] To [DATE]"
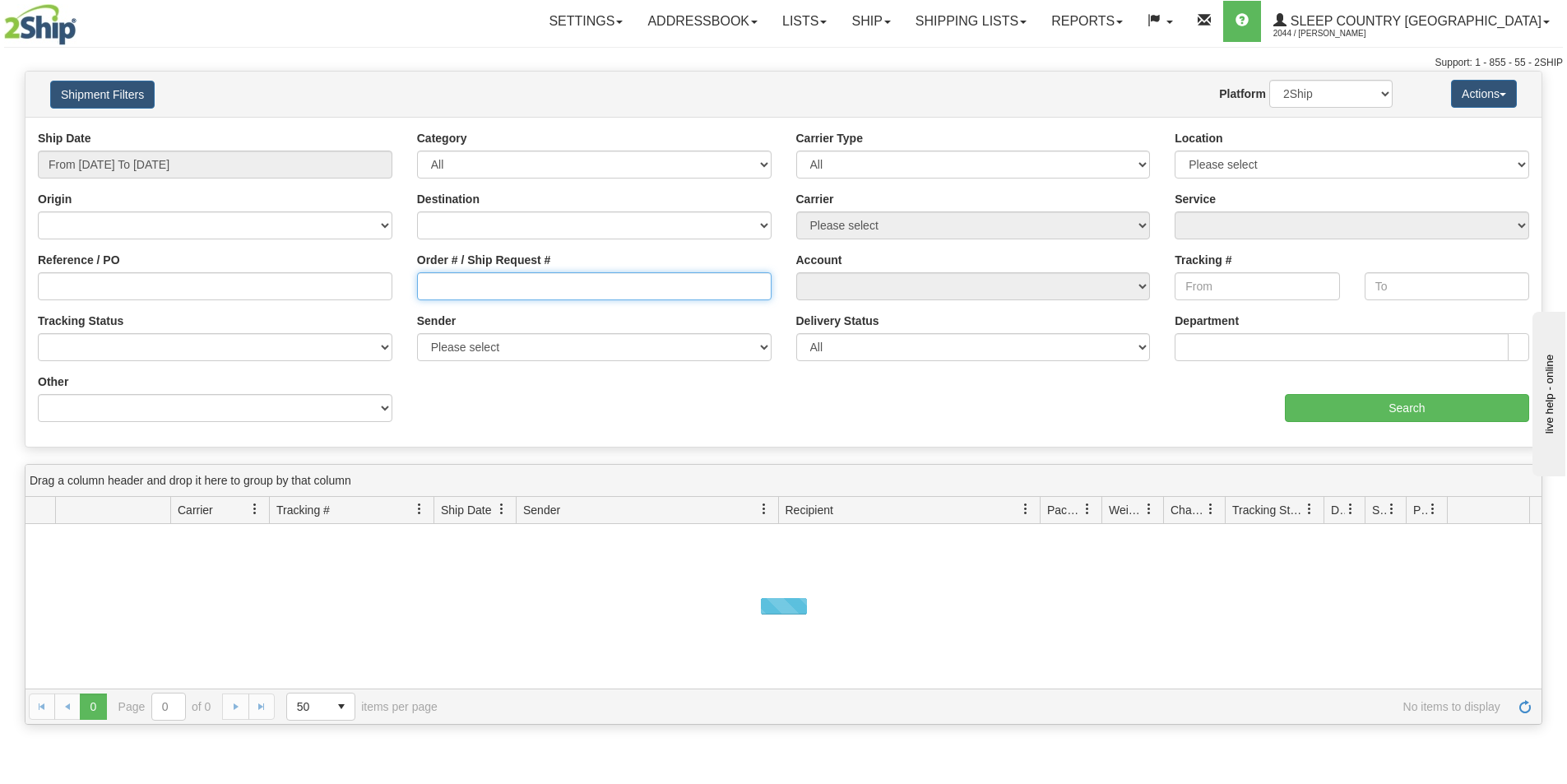
click at [661, 277] on input "Order # / Ship Request #" at bounding box center [594, 286] width 354 height 28
paste input "9000I092283"
type input "9000I092283"
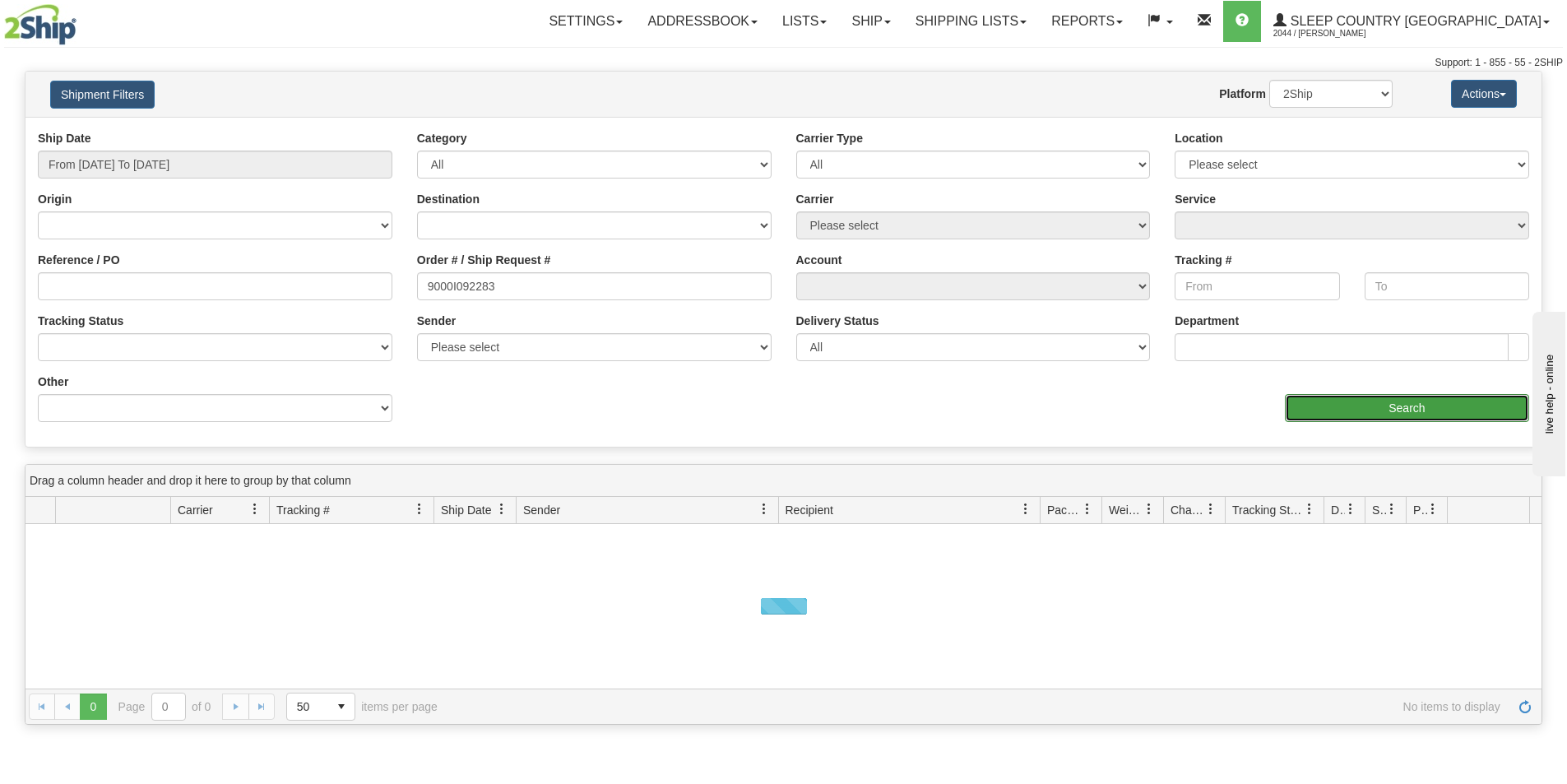
click at [1363, 402] on input "Search" at bounding box center [1407, 407] width 244 height 28
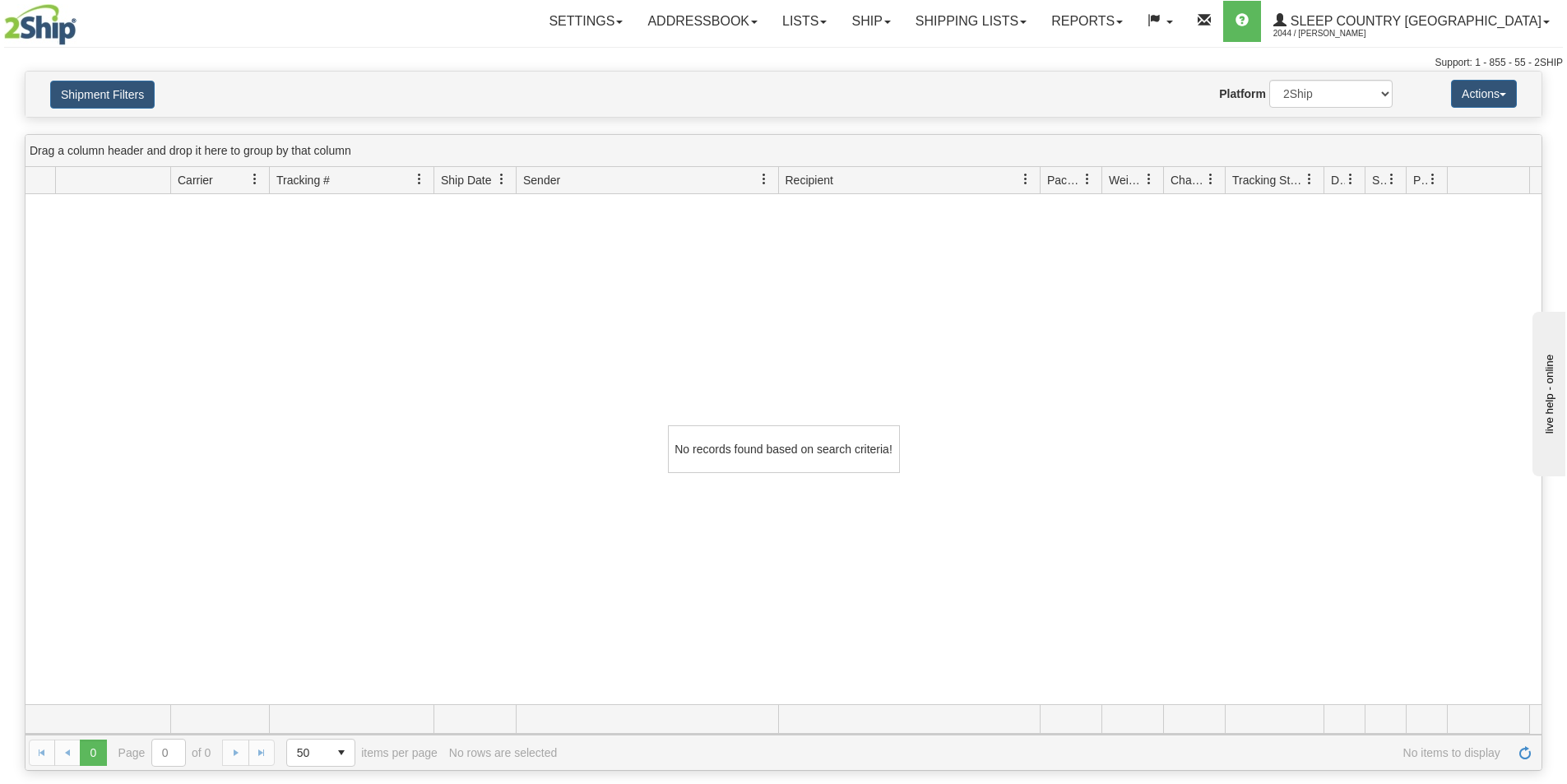
click at [425, 25] on div "Settings Shipping Preferences Fields Preferences New Addressbook Recipients" at bounding box center [919, 21] width 1285 height 41
click at [461, 33] on div "Settings Shipping Preferences Fields Preferences New Addressbook Recipients" at bounding box center [919, 21] width 1285 height 41
